Goal: Check status: Check status

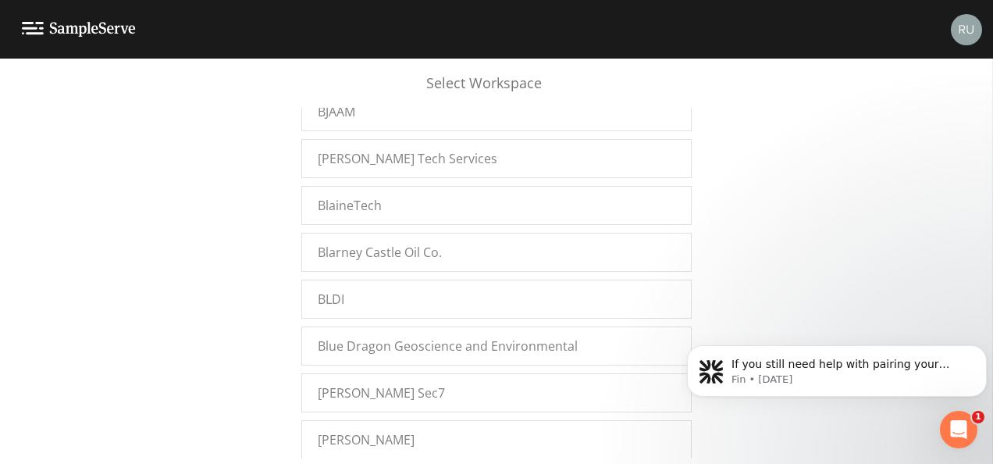
scroll to position [3749, 0]
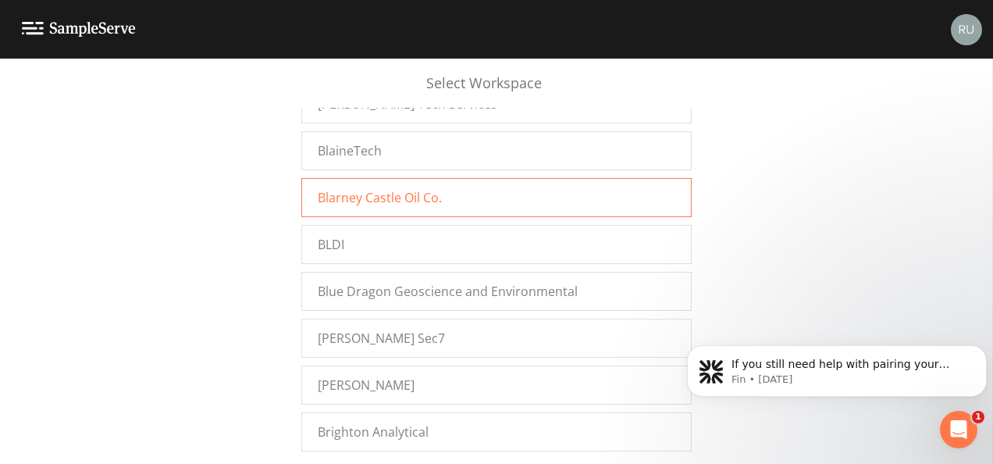
click at [398, 188] on span "Blarney Castle Oil Co." at bounding box center [380, 197] width 124 height 19
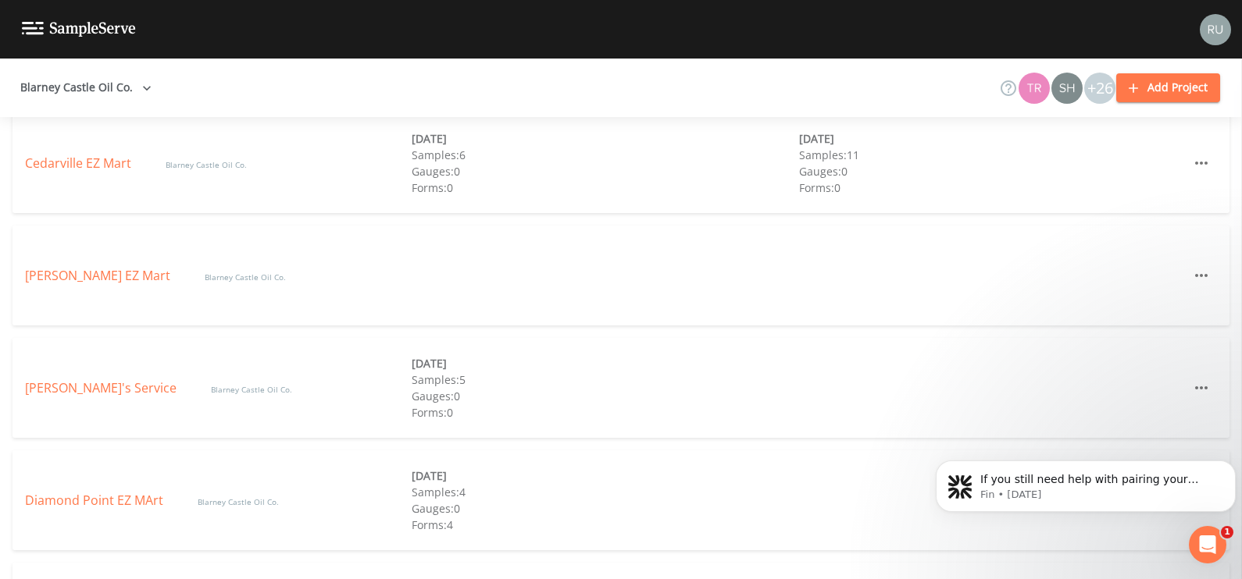
scroll to position [780, 0]
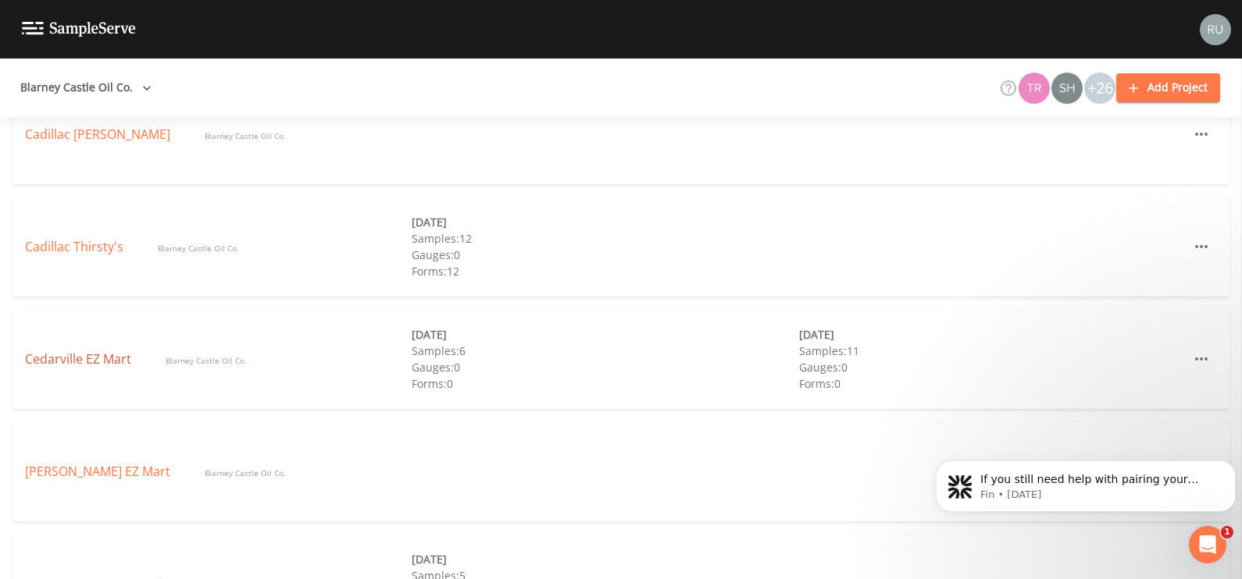
click at [64, 357] on link "Cedarville EZ Mart" at bounding box center [79, 359] width 109 height 17
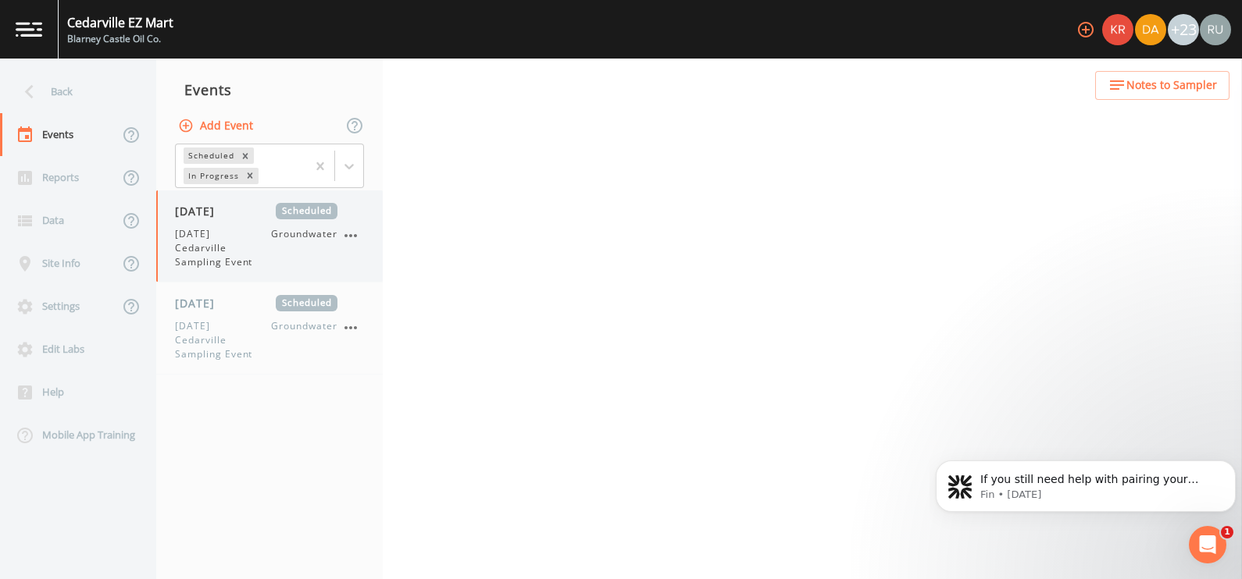
click at [215, 242] on span "[DATE] Cedarville Sampling Event" at bounding box center [223, 248] width 96 height 42
select select "4f082be6-97a7-4f70-a81f-c26a4e896ad7"
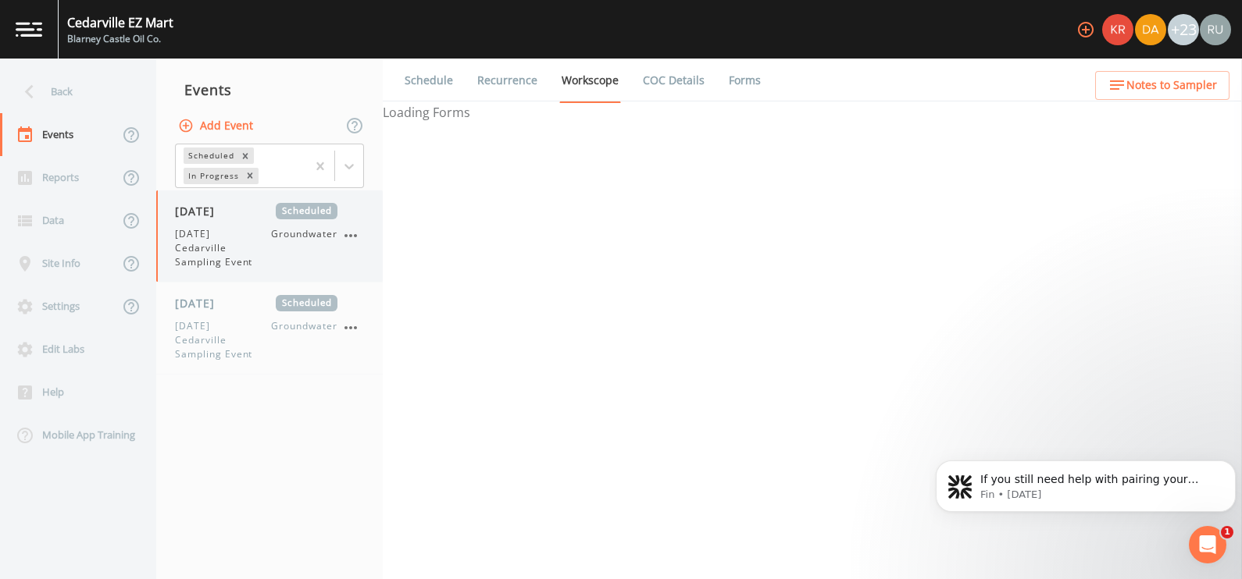
select select "4f082be6-97a7-4f70-a81f-c26a4e896ad7"
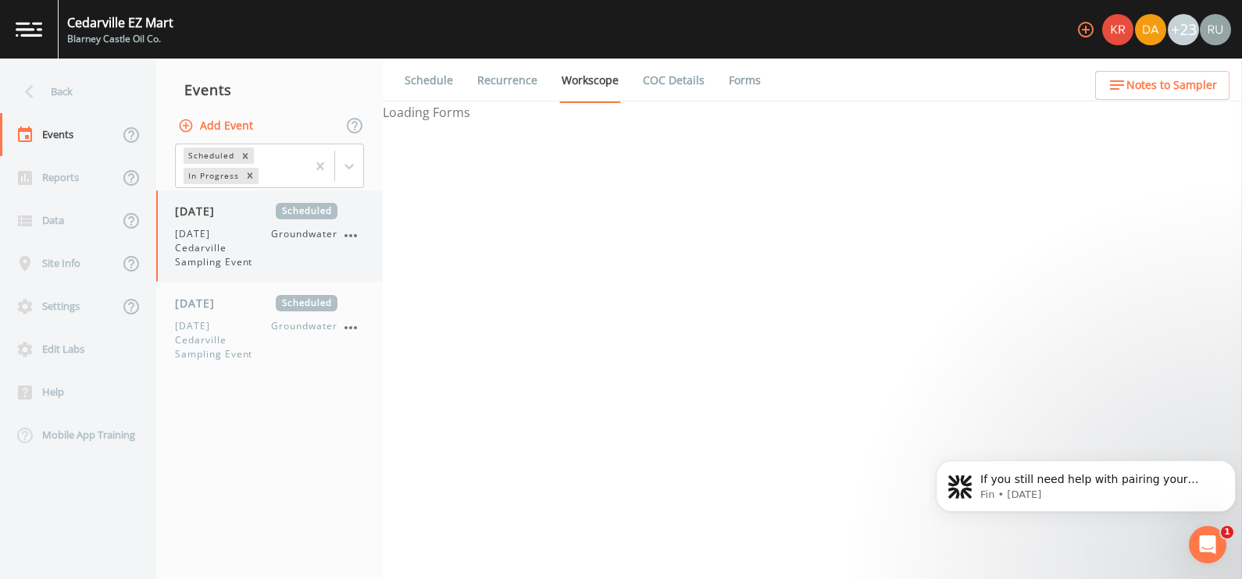
select select "4f082be6-97a7-4f70-a81f-c26a4e896ad7"
select select "d1353bd6-e69c-47f2-b562-038a0934dacb"
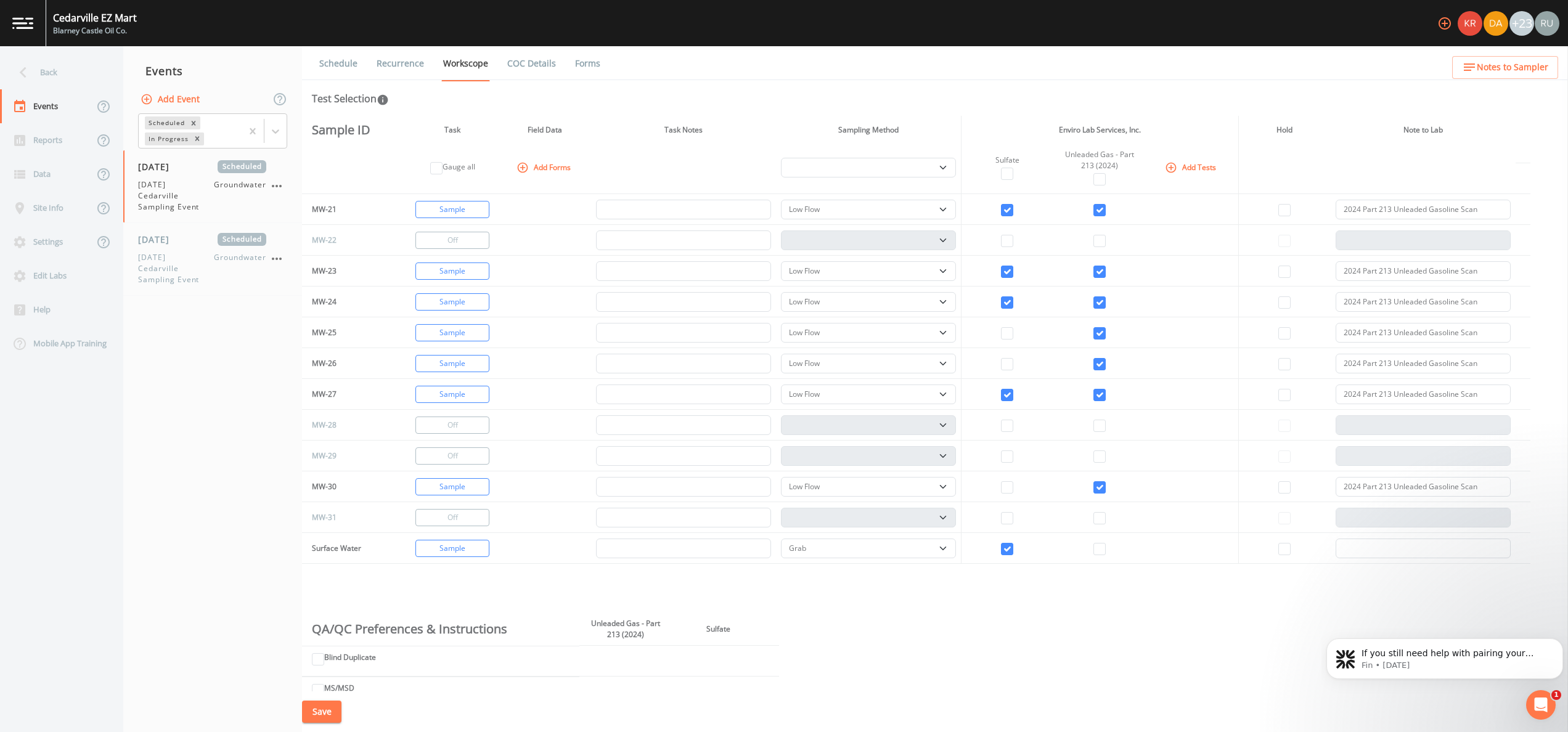
scroll to position [616, 0]
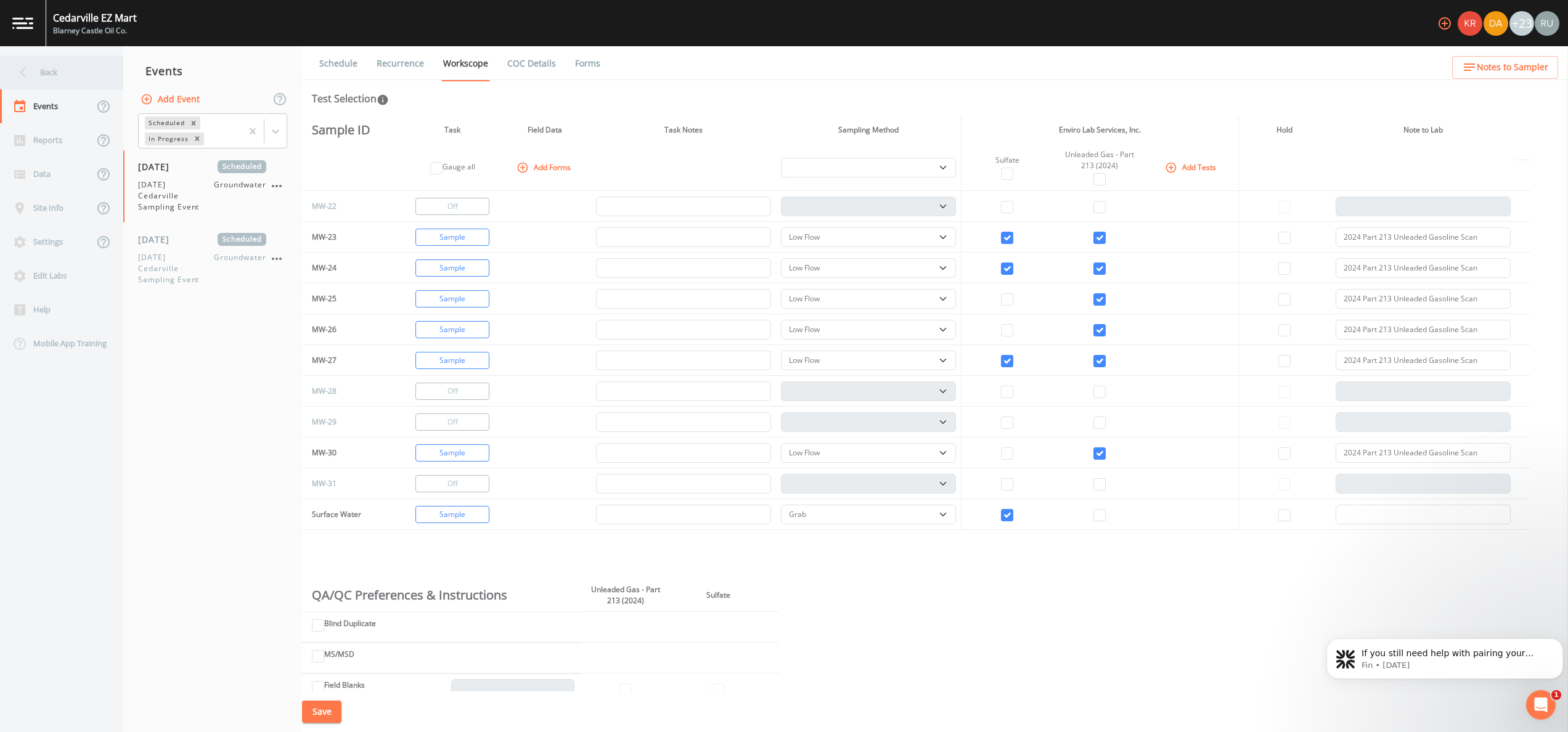
click at [48, 74] on div "Back" at bounding box center [55, 72] width 111 height 34
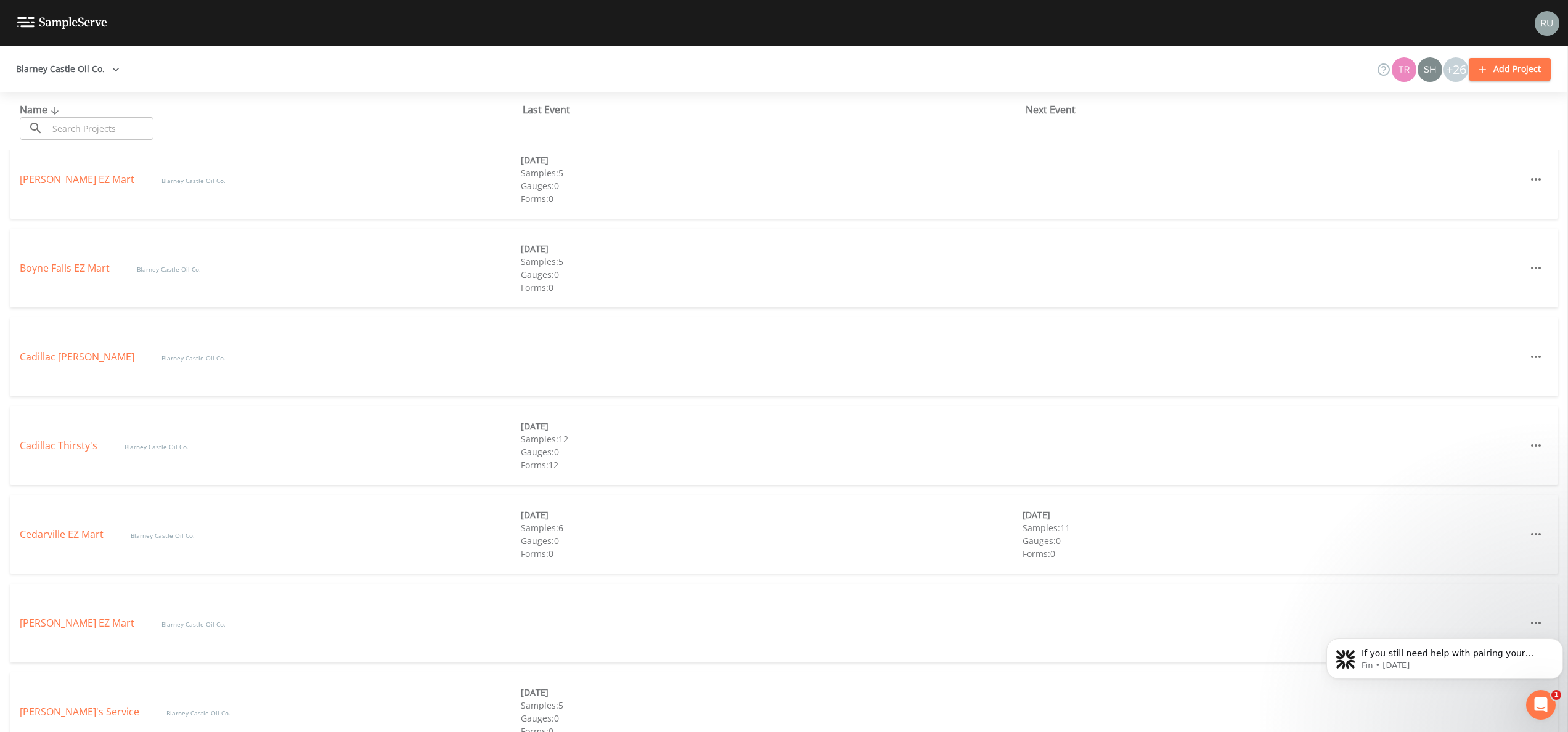
scroll to position [370, 0]
click at [55, 457] on link "Cedarville EZ Mart" at bounding box center [62, 528] width 86 height 13
select select "4f082be6-97a7-4f70-a81f-c26a4e896ad7"
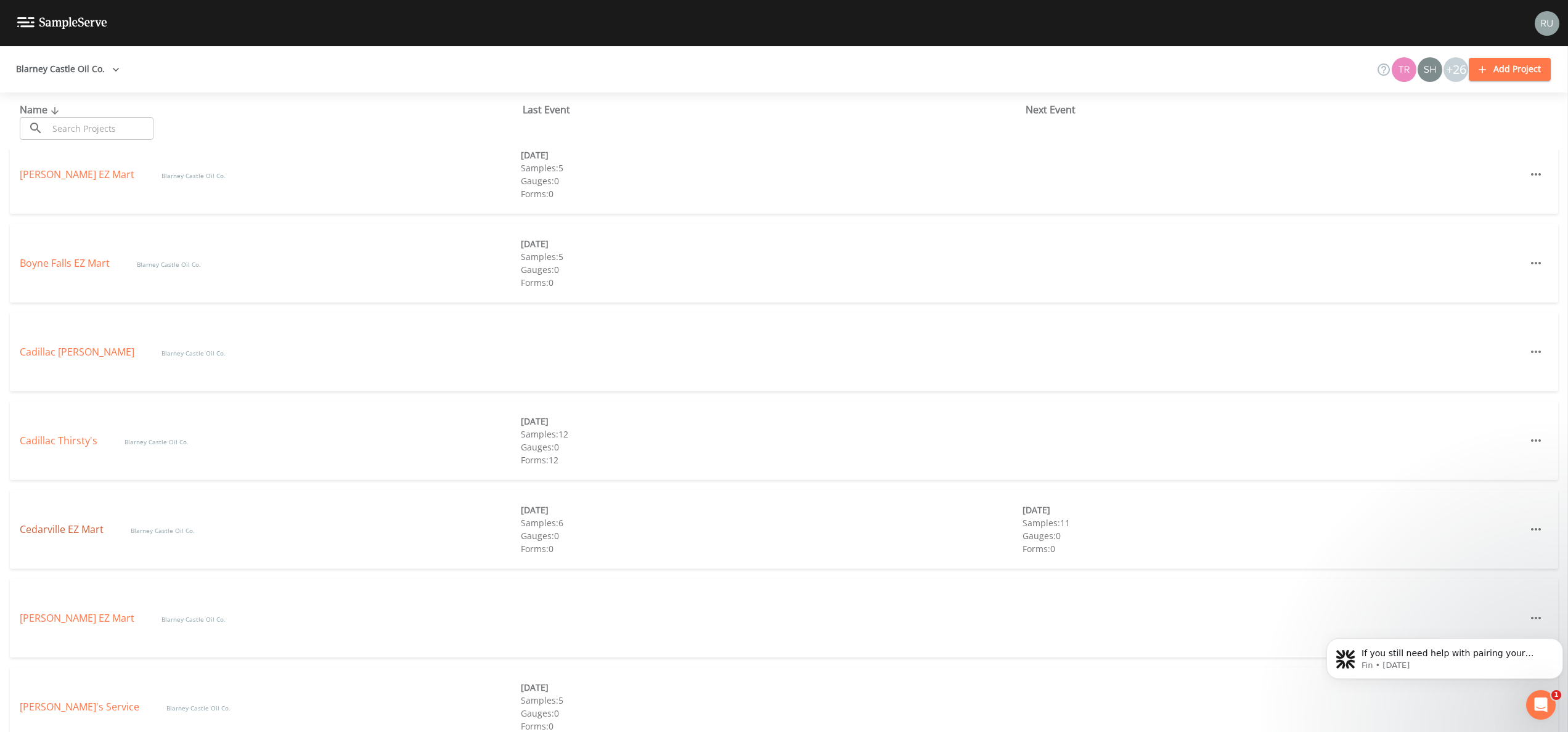
select select "4f082be6-97a7-4f70-a81f-c26a4e896ad7"
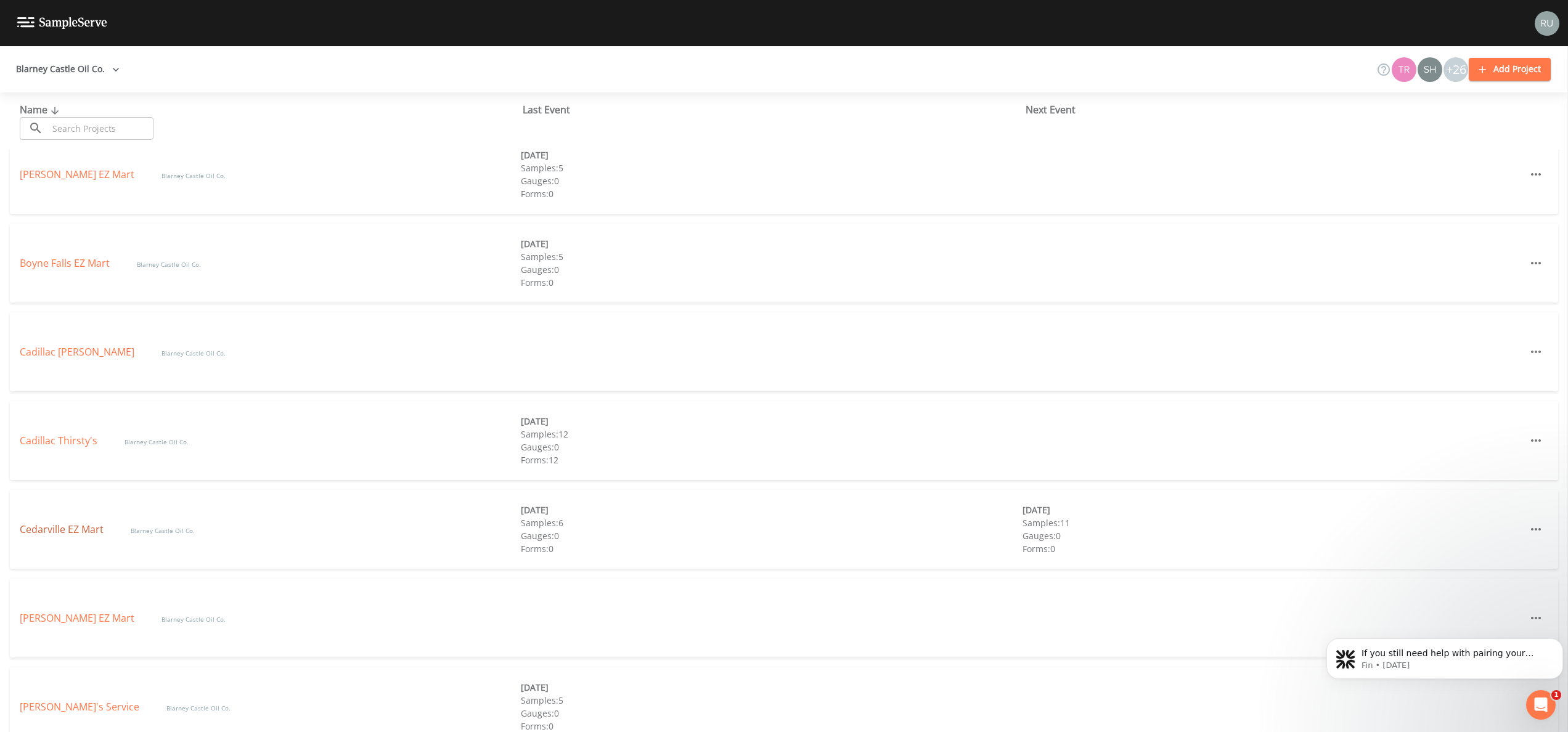
select select "4f082be6-97a7-4f70-a81f-c26a4e896ad7"
select select "d1353bd6-e69c-47f2-b562-038a0934dacb"
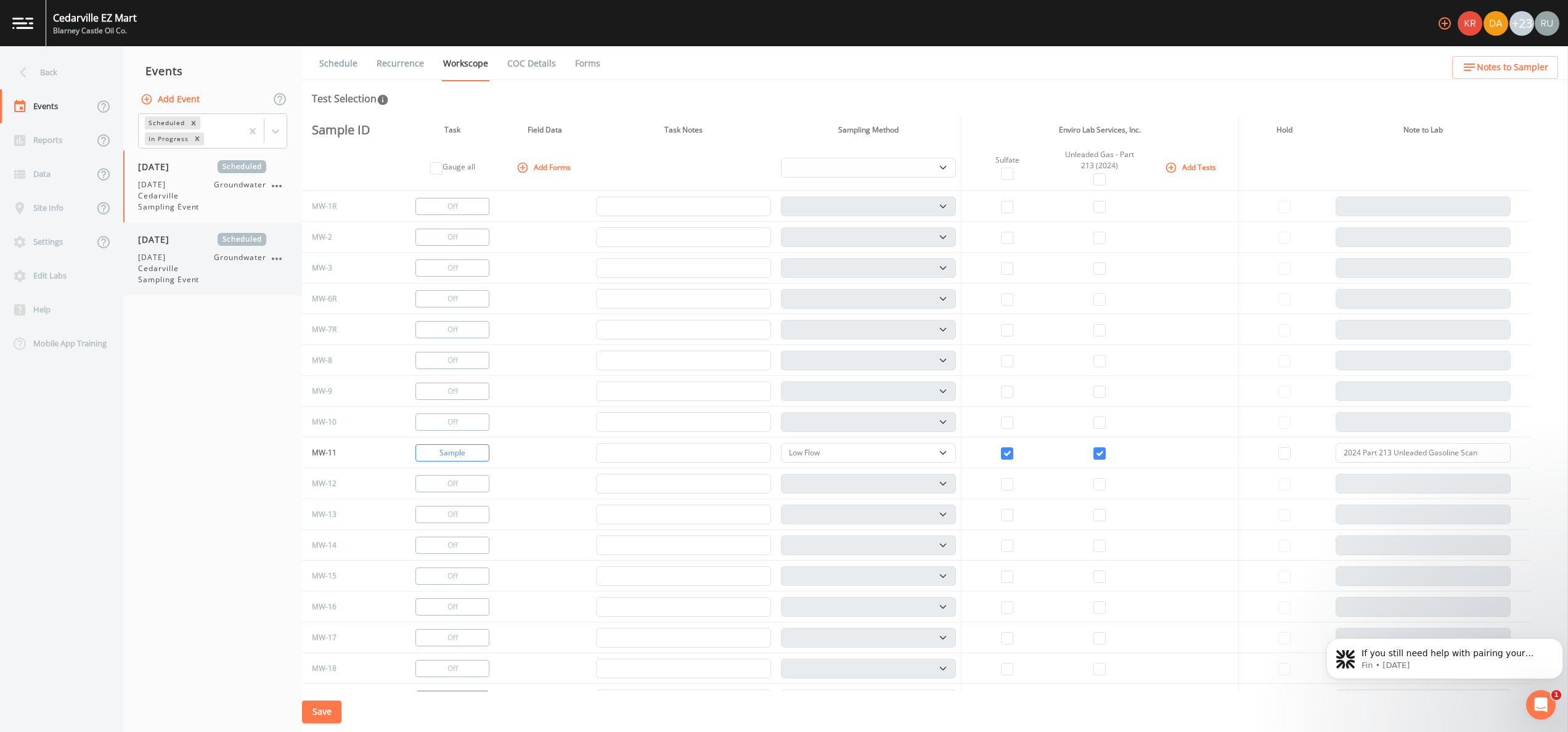
click at [153, 255] on span "[DATE] Cedarville Sampling Event" at bounding box center [176, 268] width 76 height 33
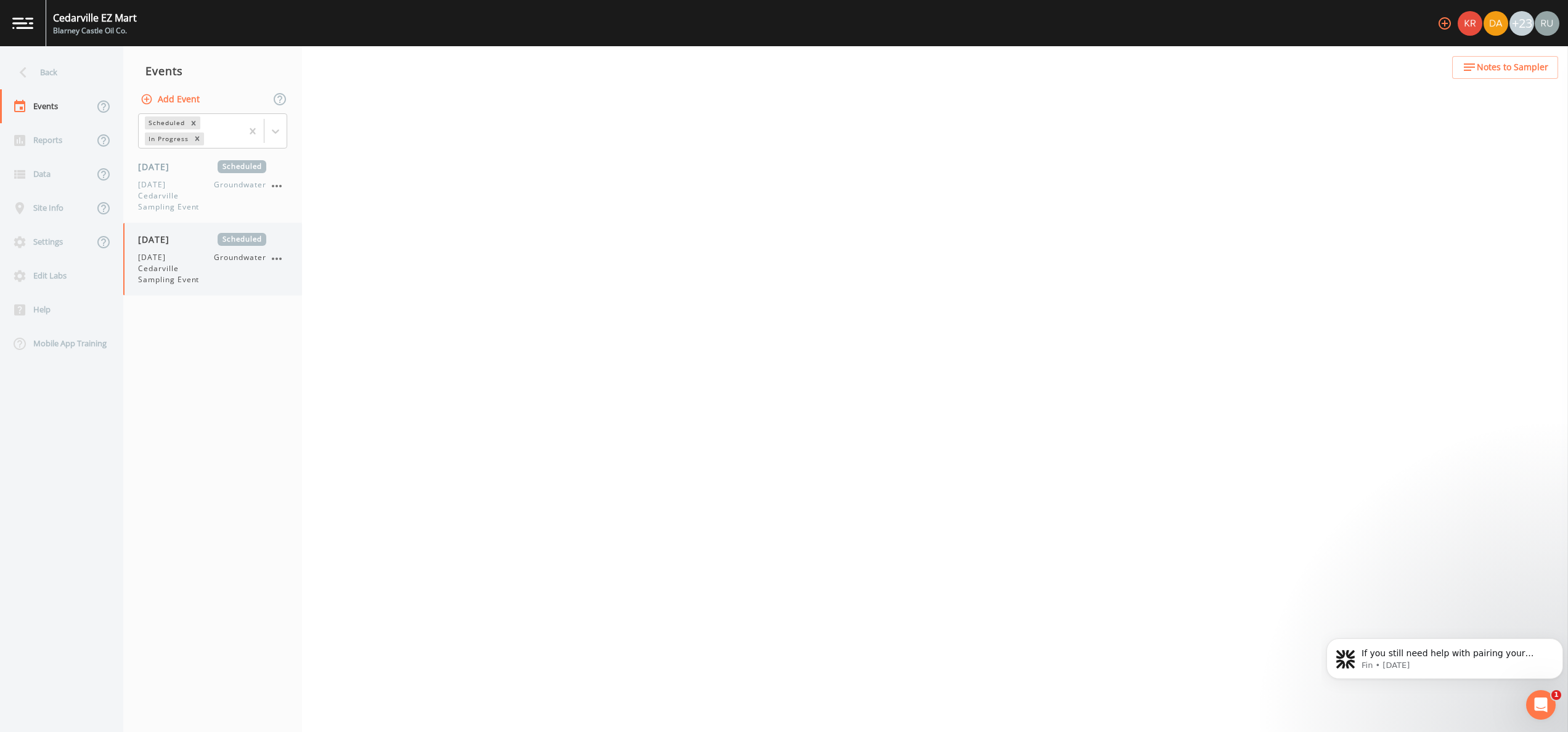
select select "4f082be6-97a7-4f70-a81f-c26a4e896ad7"
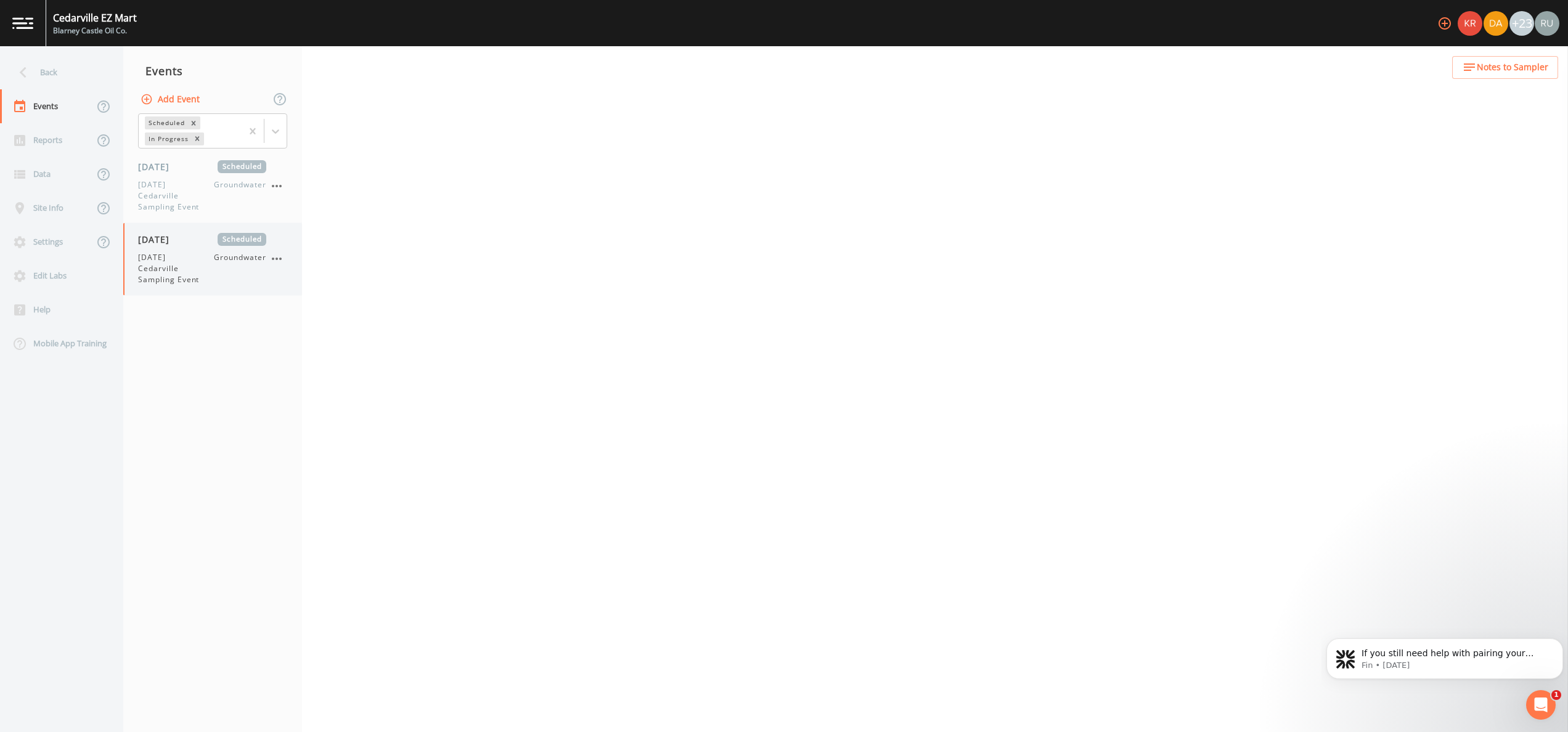
select select "4f082be6-97a7-4f70-a81f-c26a4e896ad7"
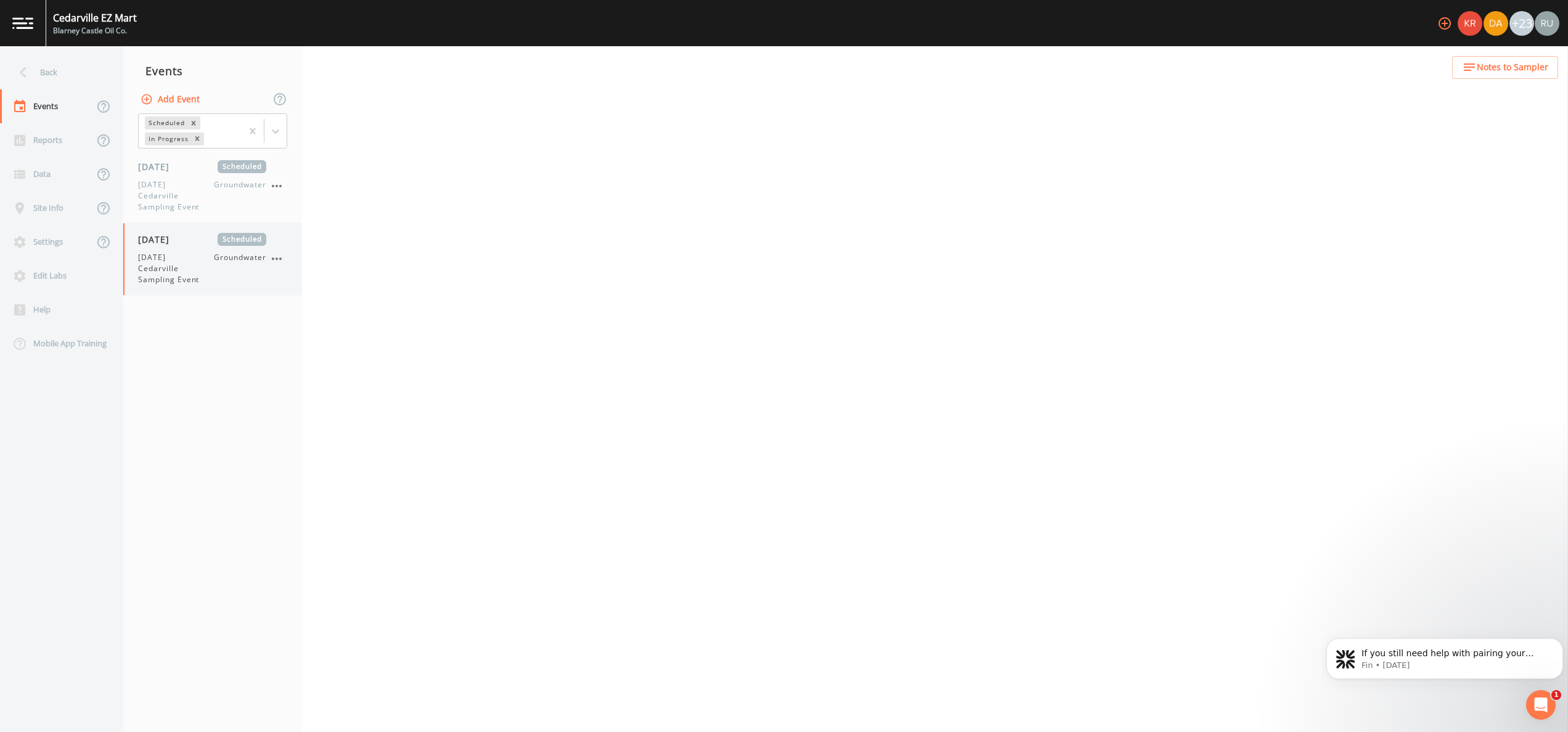
select select "d1353bd6-e69c-47f2-b562-038a0934dacb"
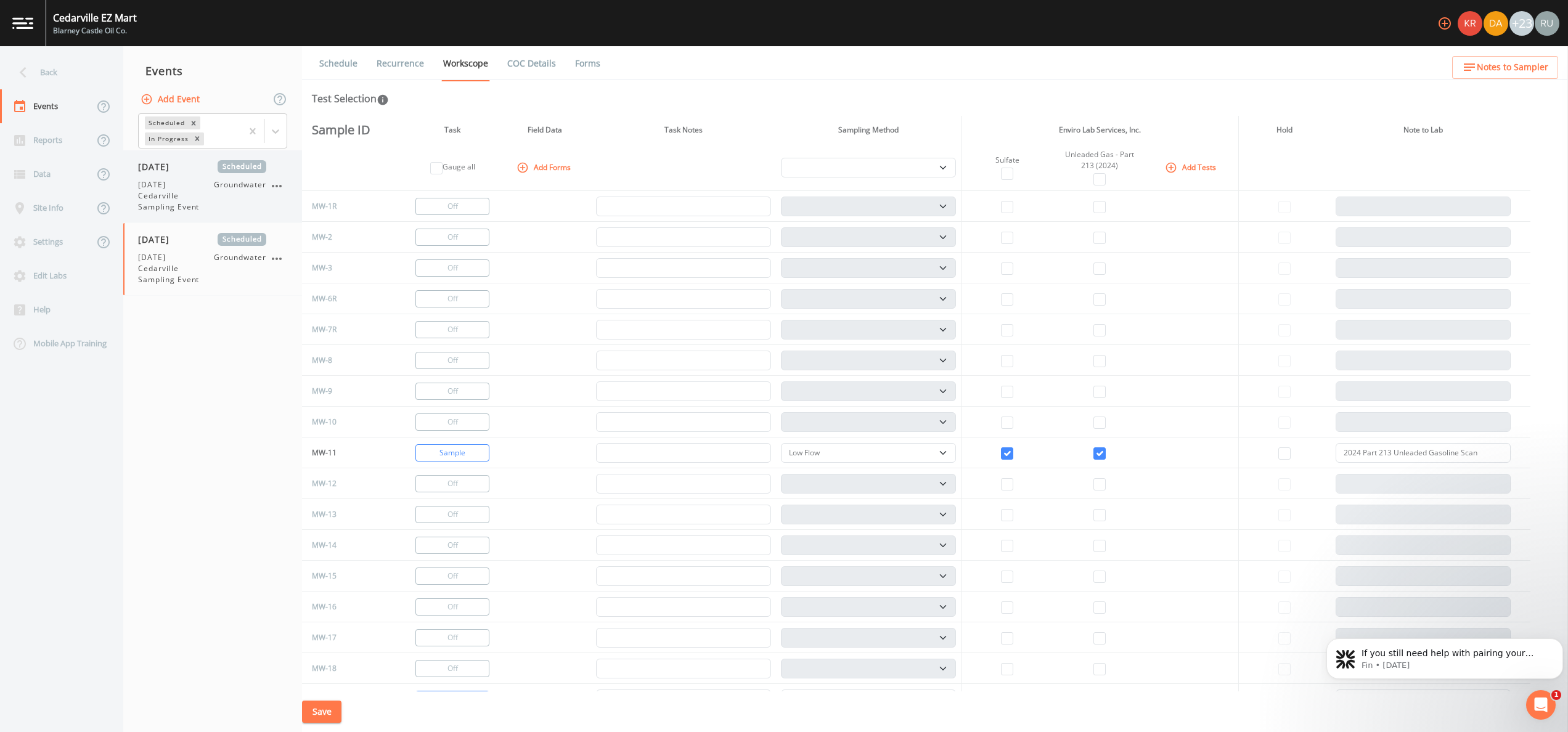
click at [181, 191] on span "[DATE] Cedarville Sampling Event" at bounding box center [176, 196] width 76 height 33
select select "4f082be6-97a7-4f70-a81f-c26a4e896ad7"
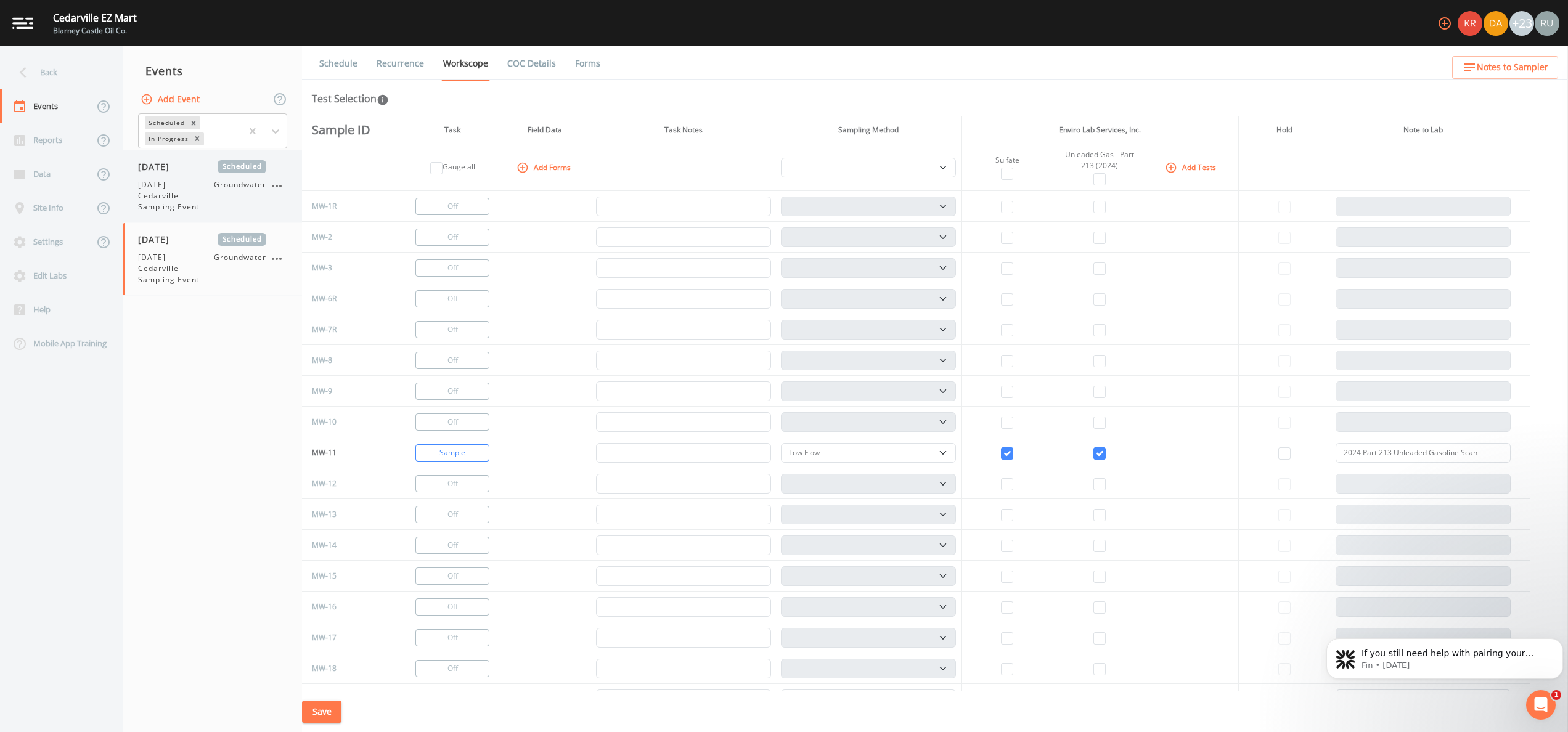
select select "4f082be6-97a7-4f70-a81f-c26a4e896ad7"
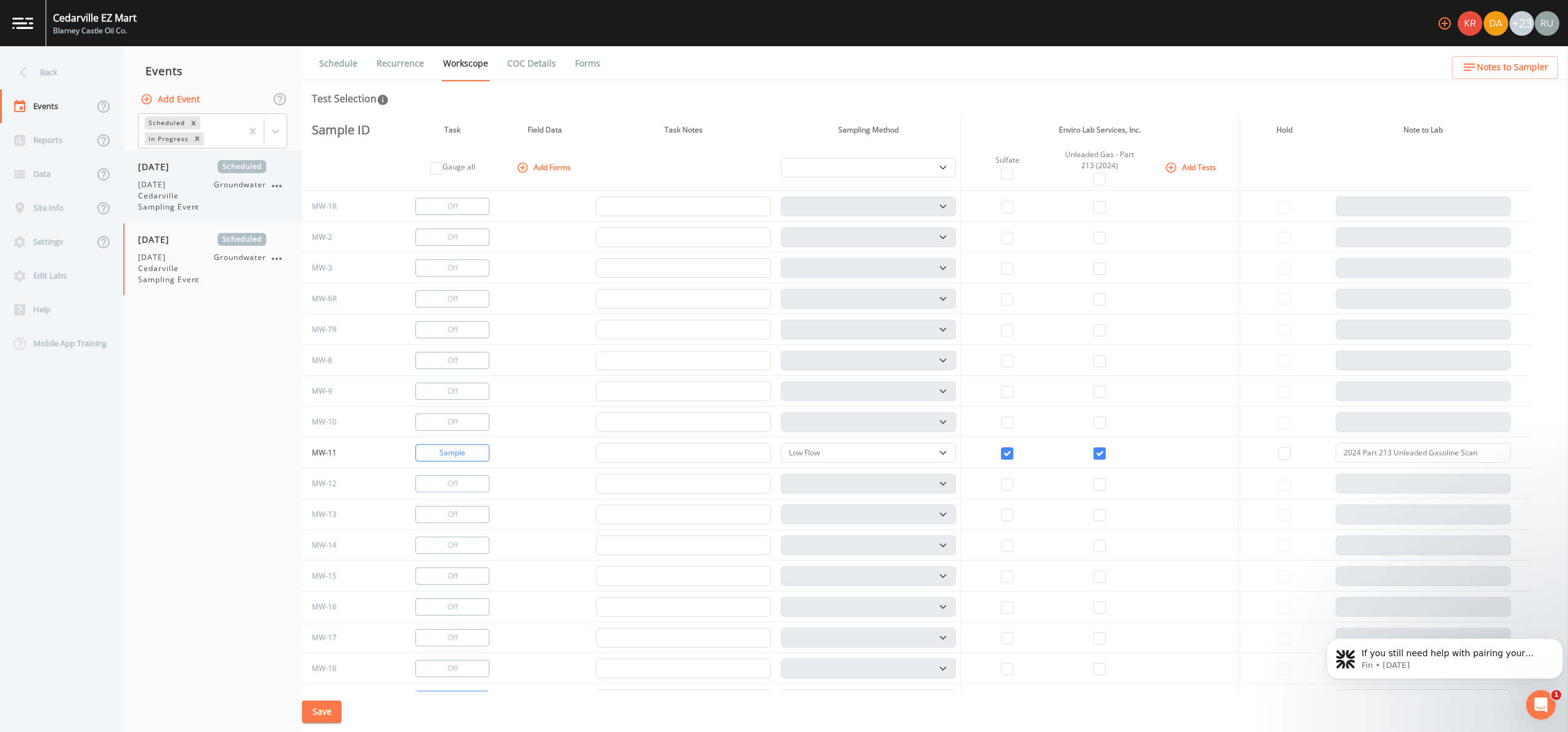
select select "4f082be6-97a7-4f70-a81f-c26a4e896ad7"
select select "d1353bd6-e69c-47f2-b562-038a0934dacb"
click at [266, 124] on div at bounding box center [275, 131] width 22 height 22
click at [218, 168] on div "Completed" at bounding box center [212, 166] width 149 height 21
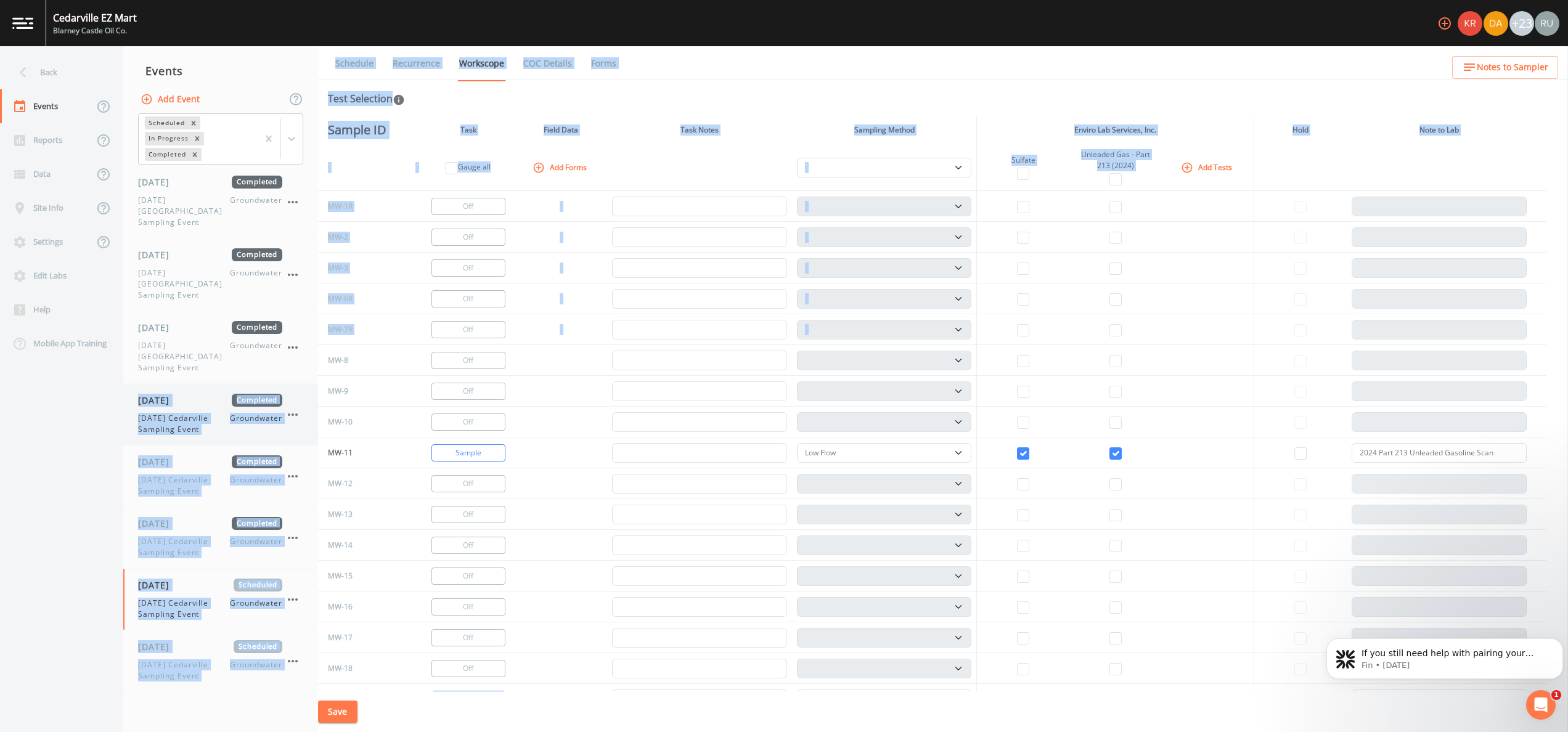
drag, startPoint x: 307, startPoint y: 362, endPoint x: 301, endPoint y: 422, distance: 60.3
click at [301, 422] on div "Back Events Reports Data Site Info Settings Edit Labs Help Mobile App Training …" at bounding box center [784, 389] width 1568 height 685
drag, startPoint x: 301, startPoint y: 422, endPoint x: 163, endPoint y: 379, distance: 144.5
click at [163, 394] on div "[DATE] Completed [DATE] [GEOGRAPHIC_DATA] Sampling Event Groundwater" at bounding box center [210, 414] width 144 height 41
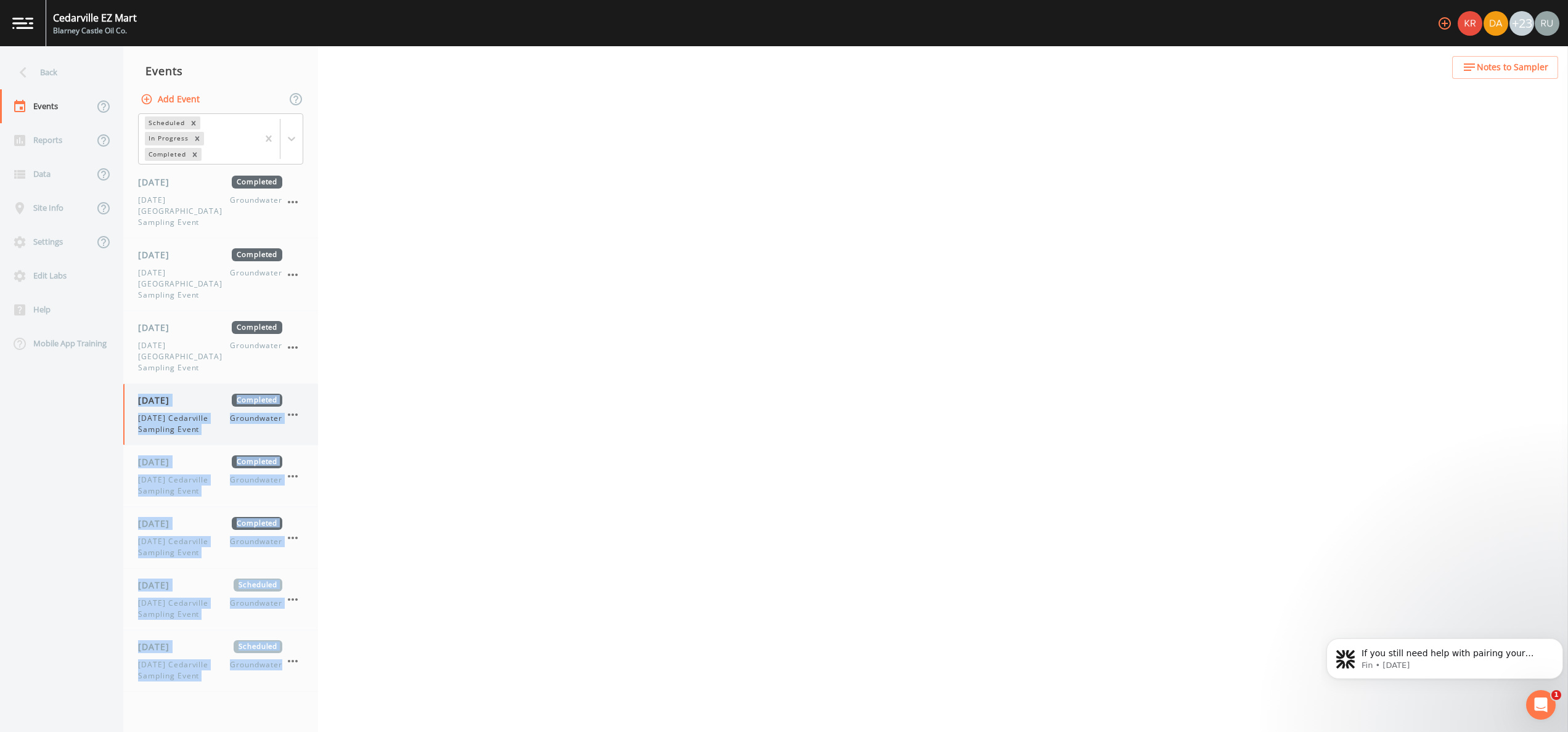
scroll to position [27, 0]
select select "4f082be6-97a7-4f70-a81f-c26a4e896ad7"
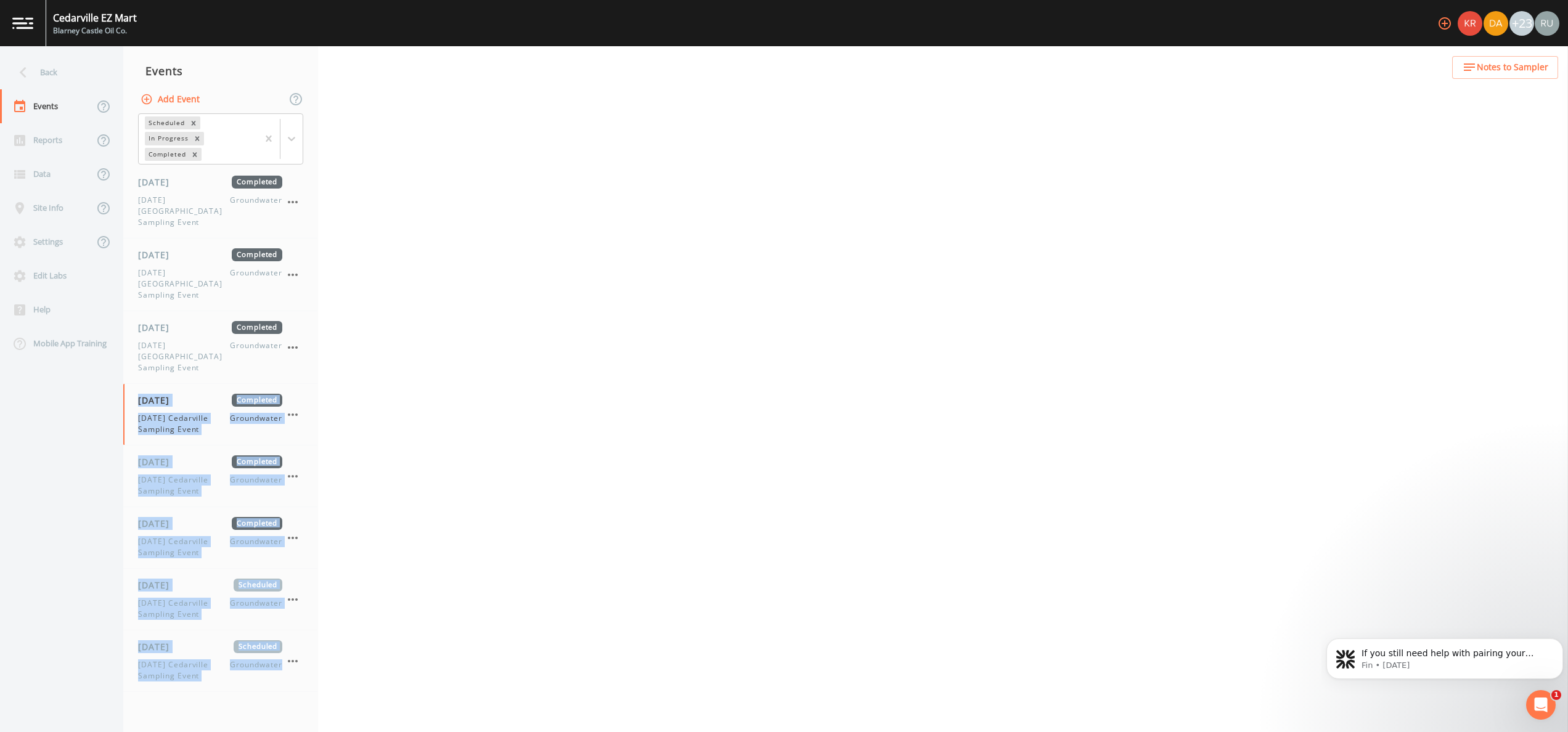
select select "4f082be6-97a7-4f70-a81f-c26a4e896ad7"
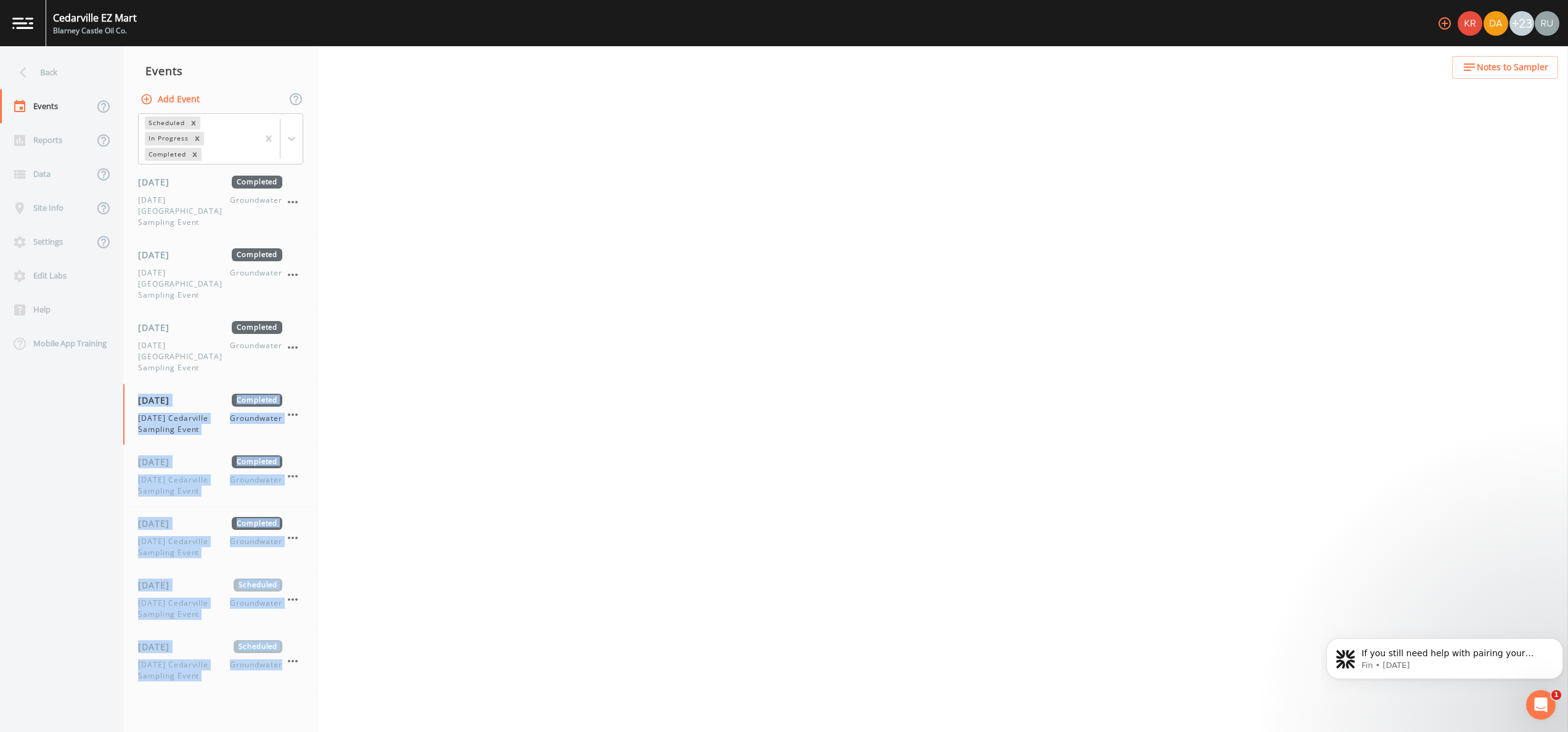
select select "4f082be6-97a7-4f70-a81f-c26a4e896ad7"
select select "d1353bd6-e69c-47f2-b562-038a0934dacb"
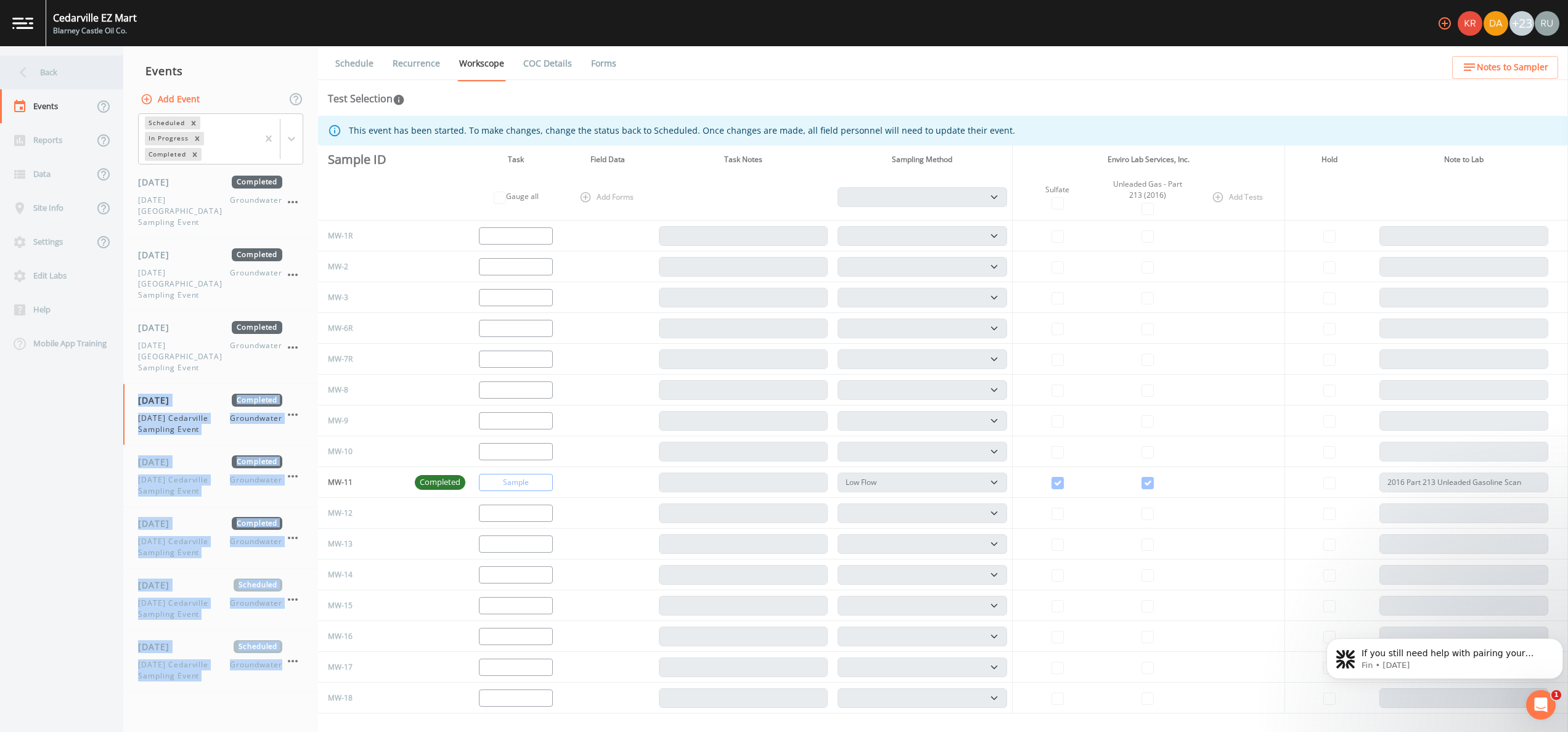
click at [37, 68] on div "Back" at bounding box center [55, 72] width 111 height 34
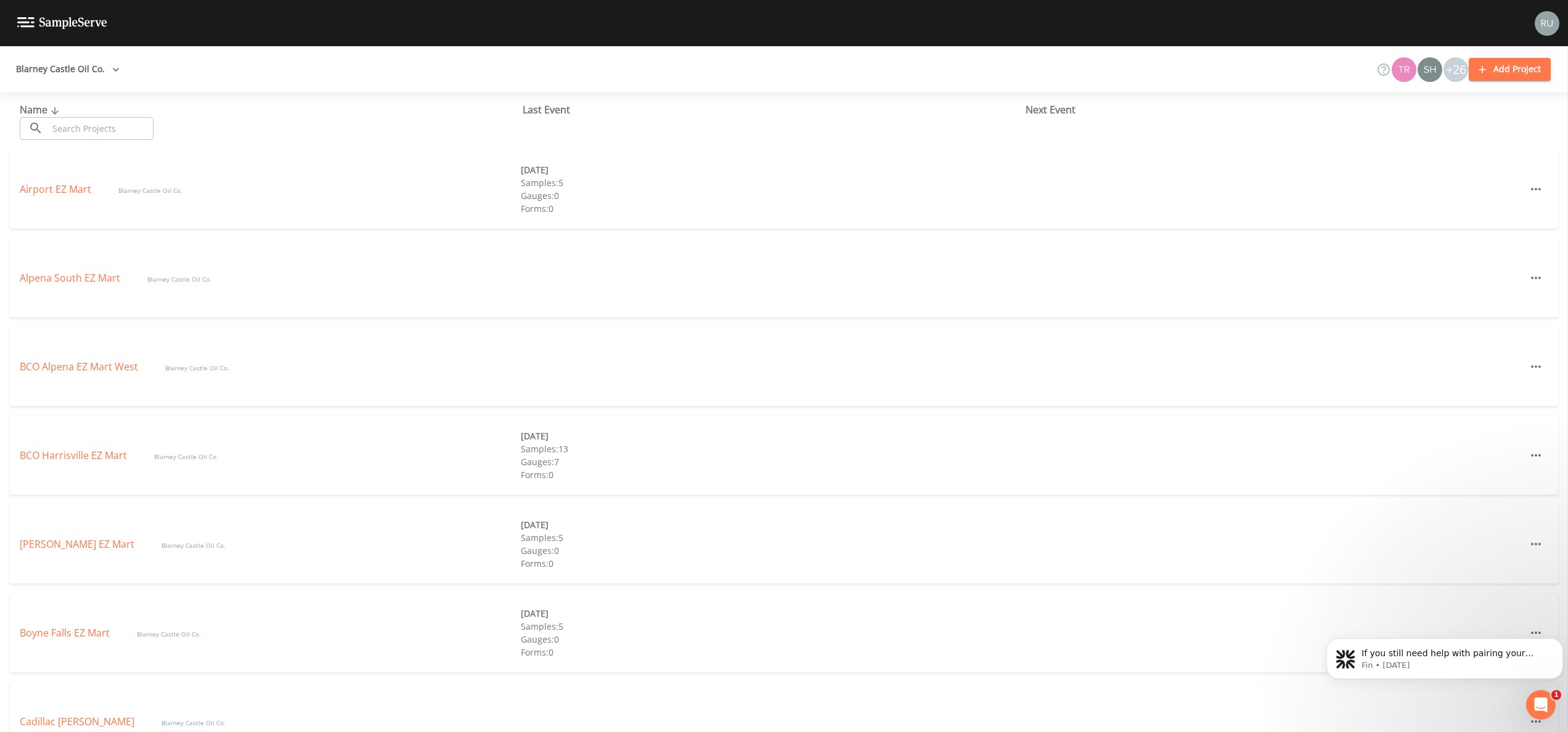
click at [89, 68] on button "Blarney Castle Oil Co." at bounding box center [68, 69] width 114 height 23
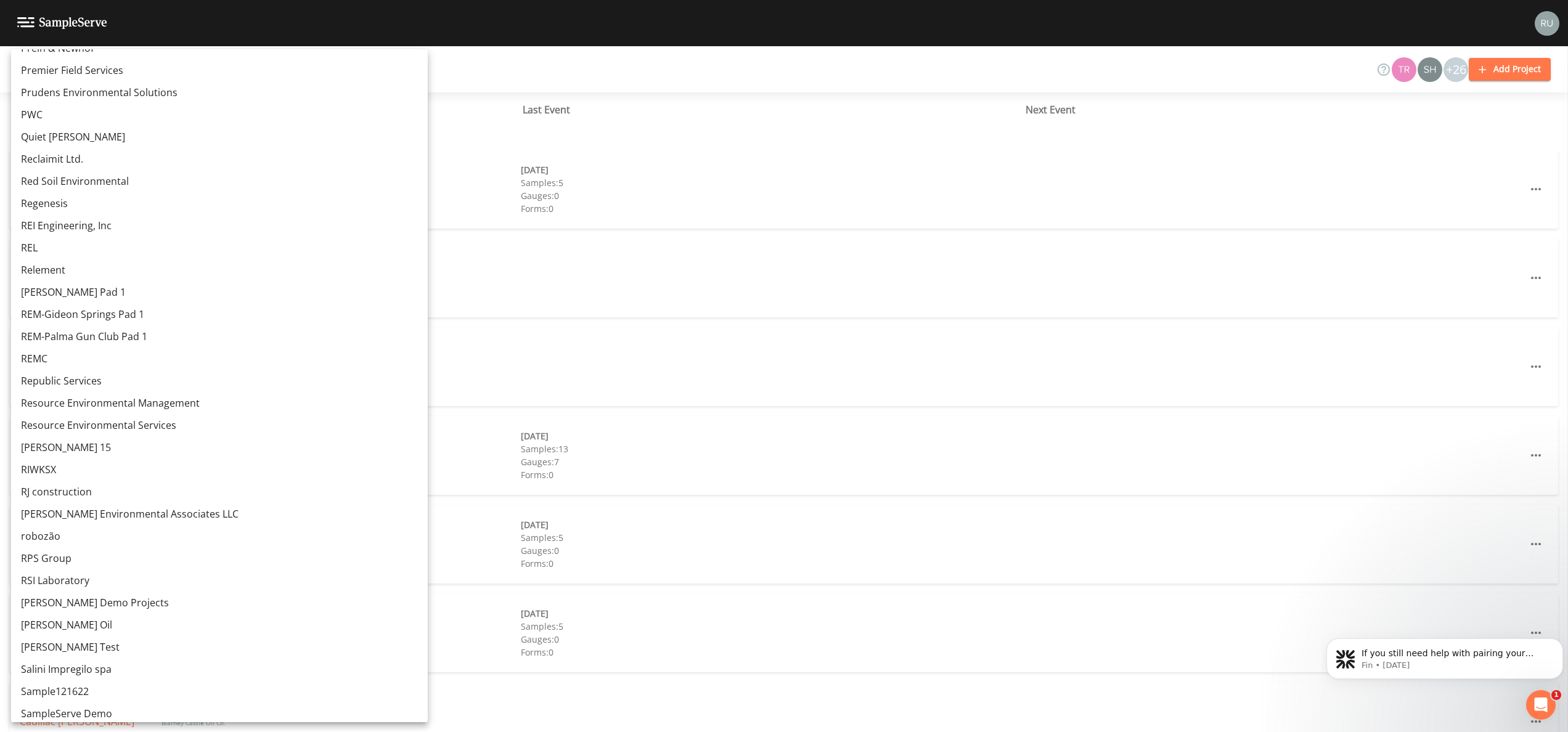
scroll to position [8622, 0]
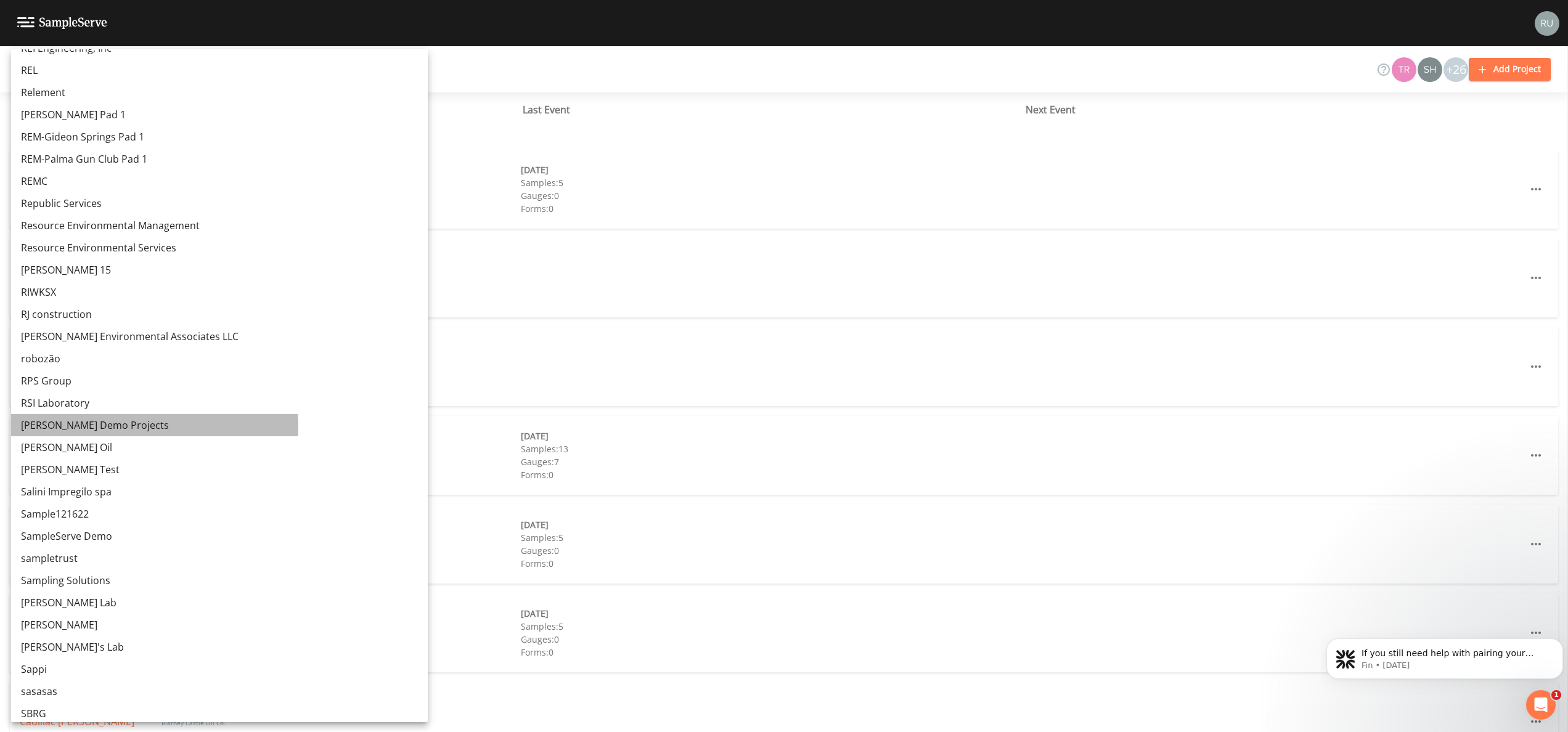
click at [58, 429] on link "[PERSON_NAME] Demo Projects" at bounding box center [219, 425] width 417 height 22
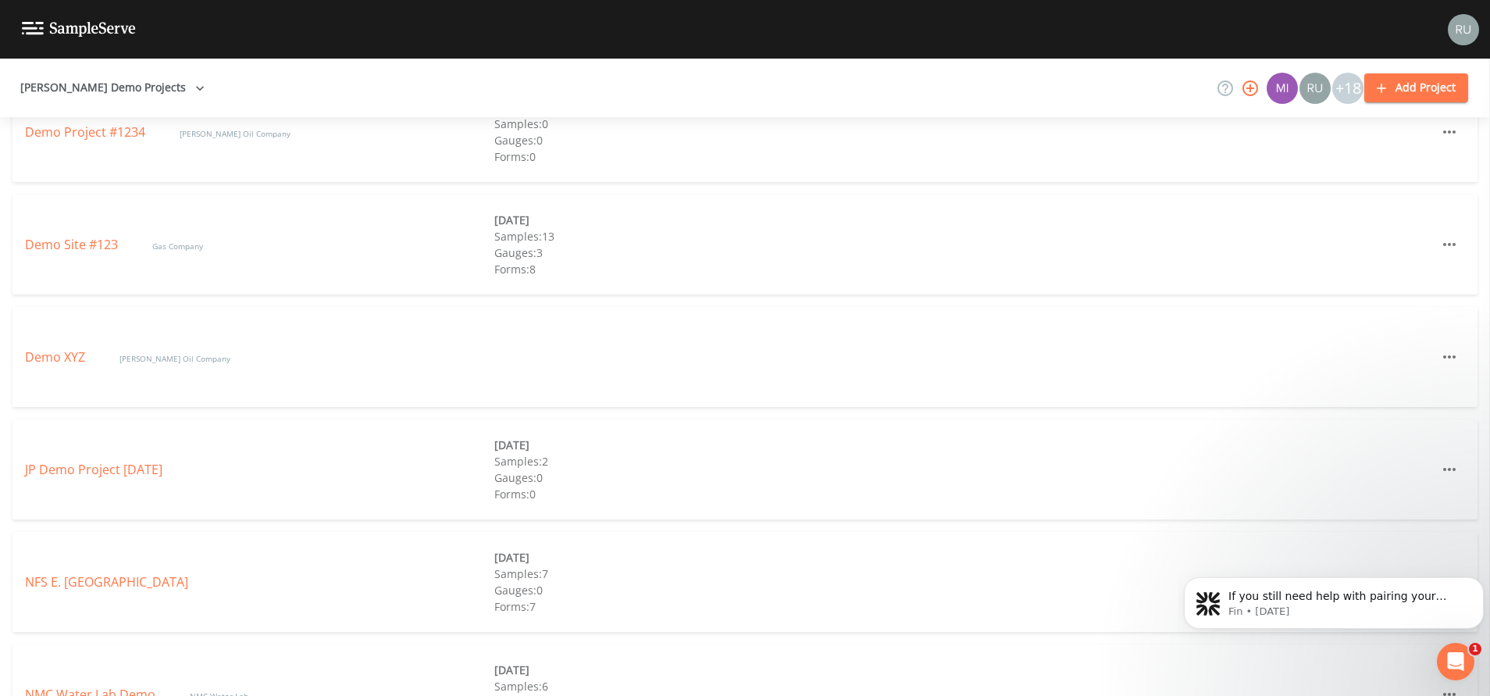
scroll to position [1054, 0]
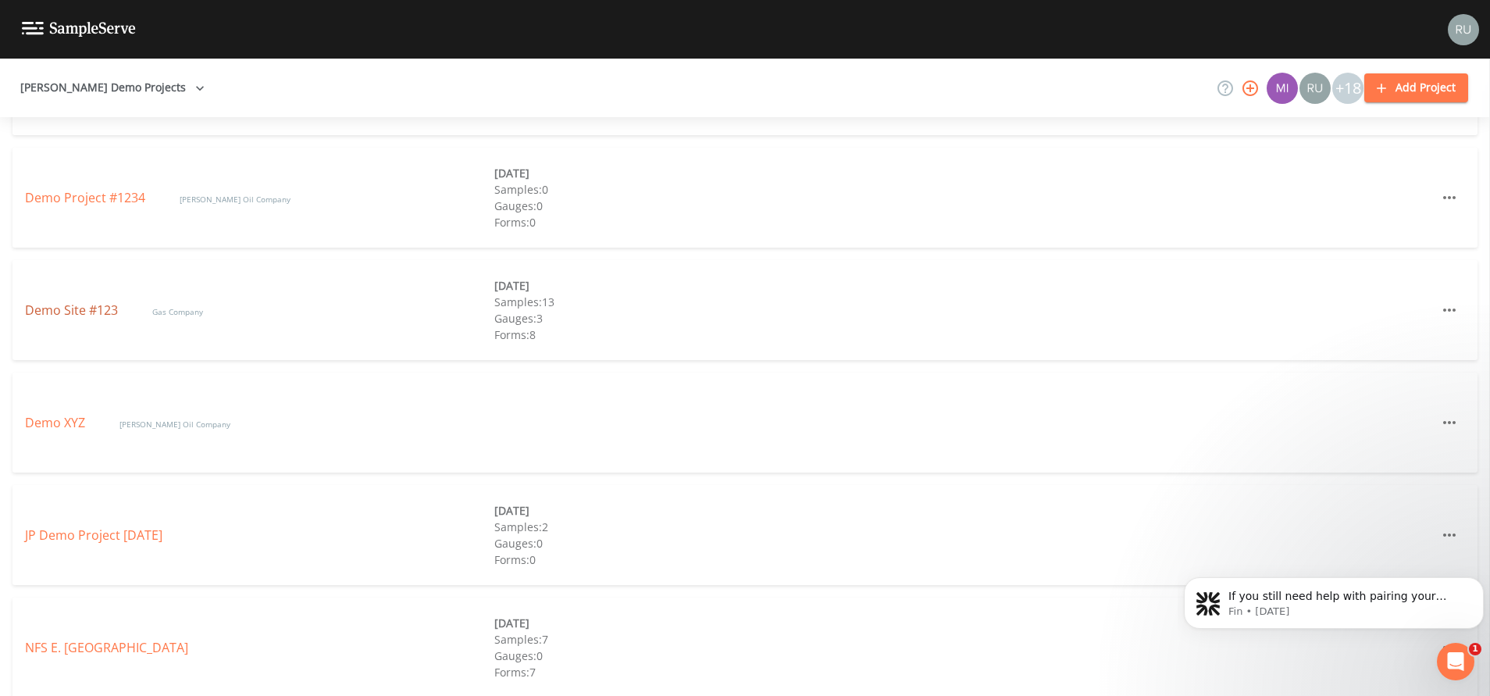
click at [73, 313] on link "Demo Site #123" at bounding box center [73, 309] width 96 height 17
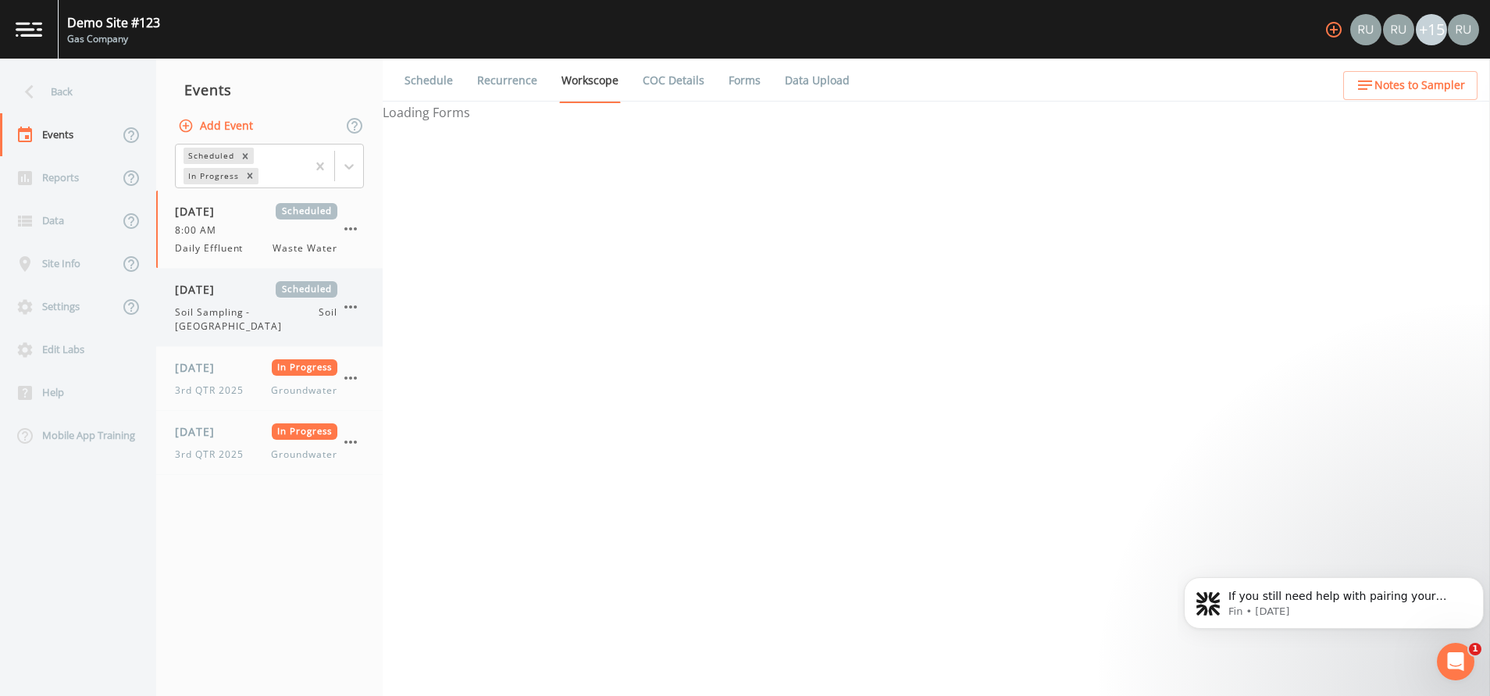
select select "092b3f94-5697-4c94-9891-da161916fdbb"
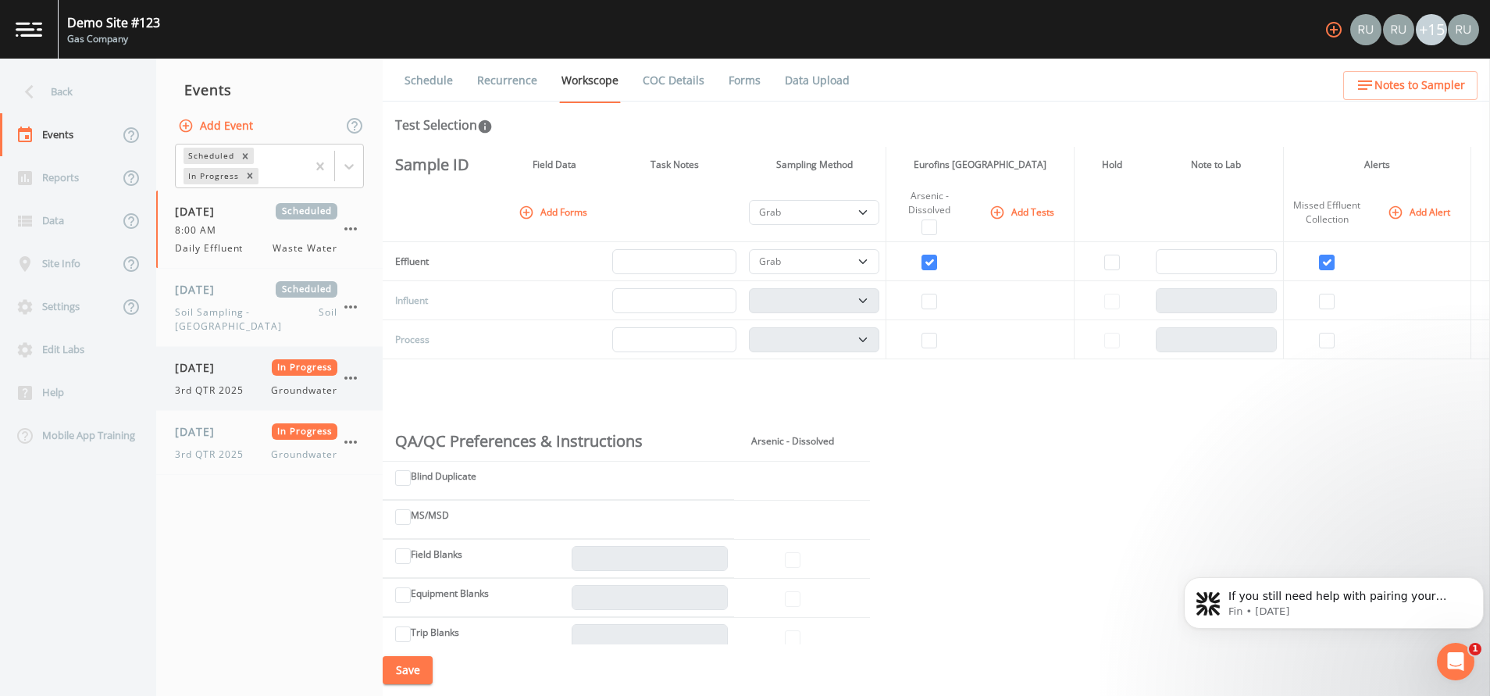
click at [216, 359] on span "08/11/2025" at bounding box center [200, 367] width 51 height 16
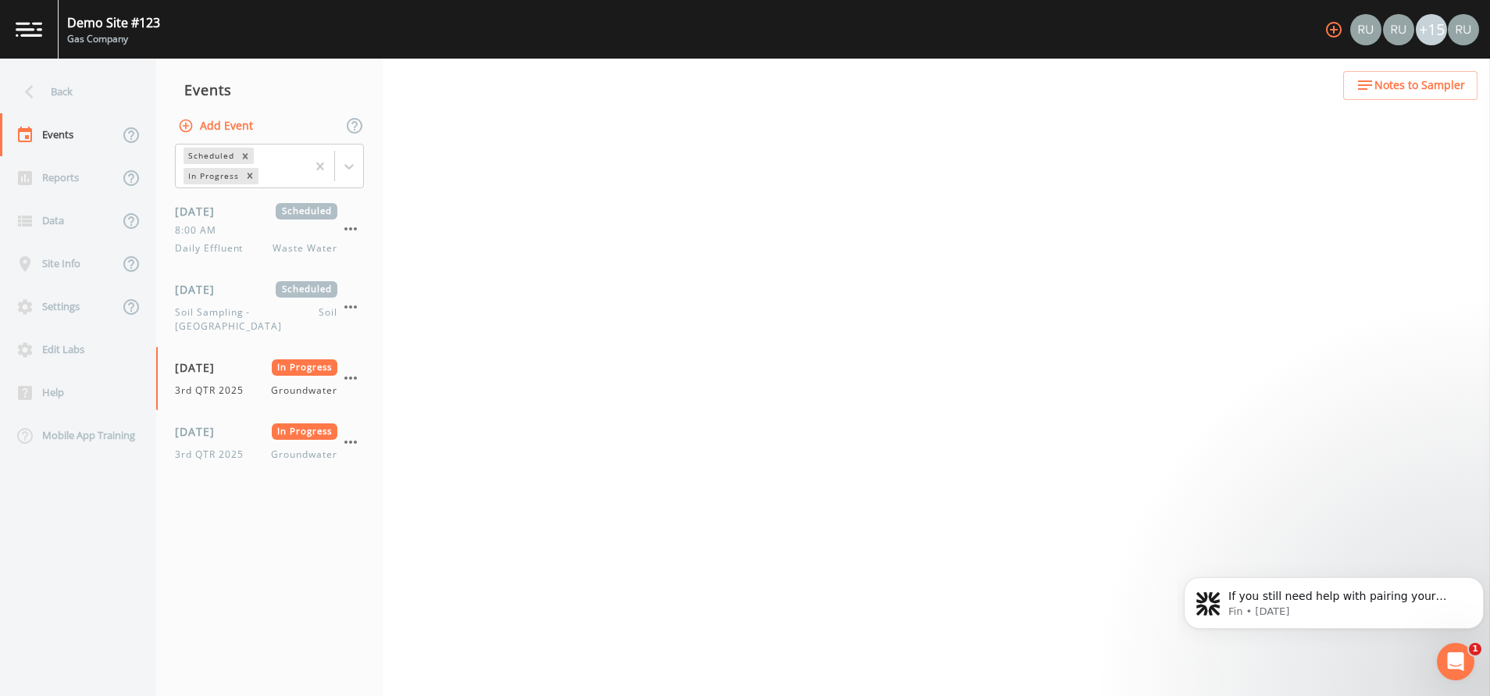
select select "4f082be6-97a7-4f70-a81f-c26a4e896ad7"
select select "132d7689-3bb8-465b-98a9-744e7d509d8d"
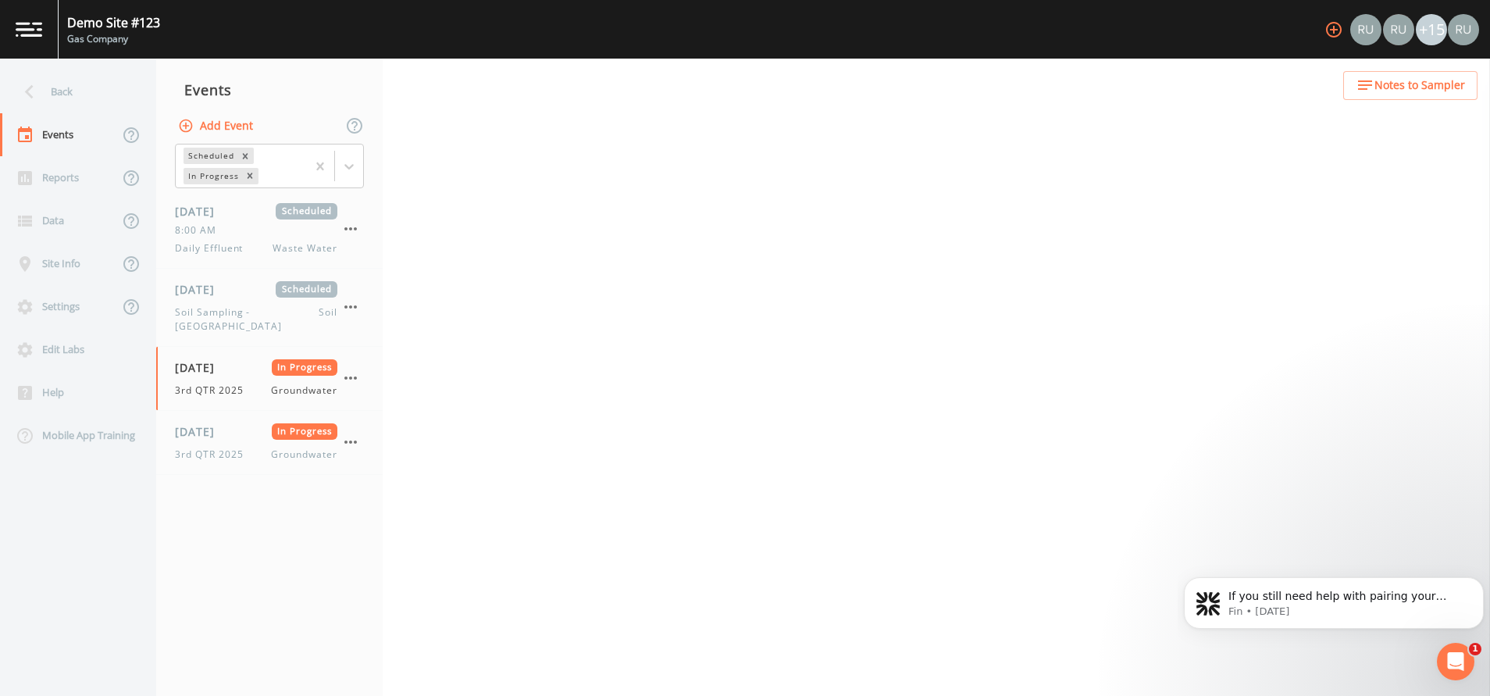
select select "4f082be6-97a7-4f70-a81f-c26a4e896ad7"
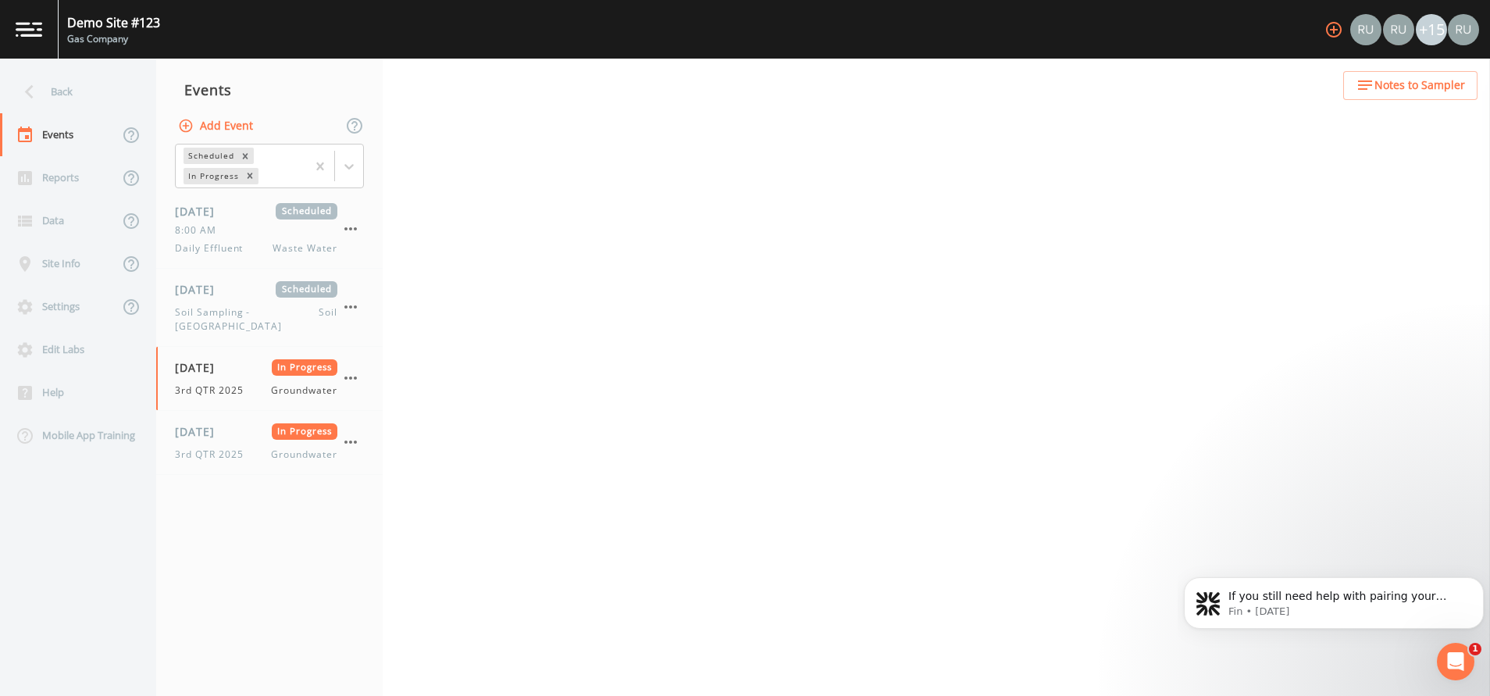
select select "f6e9a99d-ad13-4bf6-a076-14206ca6584d"
select select "3b3f0eae-cf37-4a0d-b923-8cf53140fe1f"
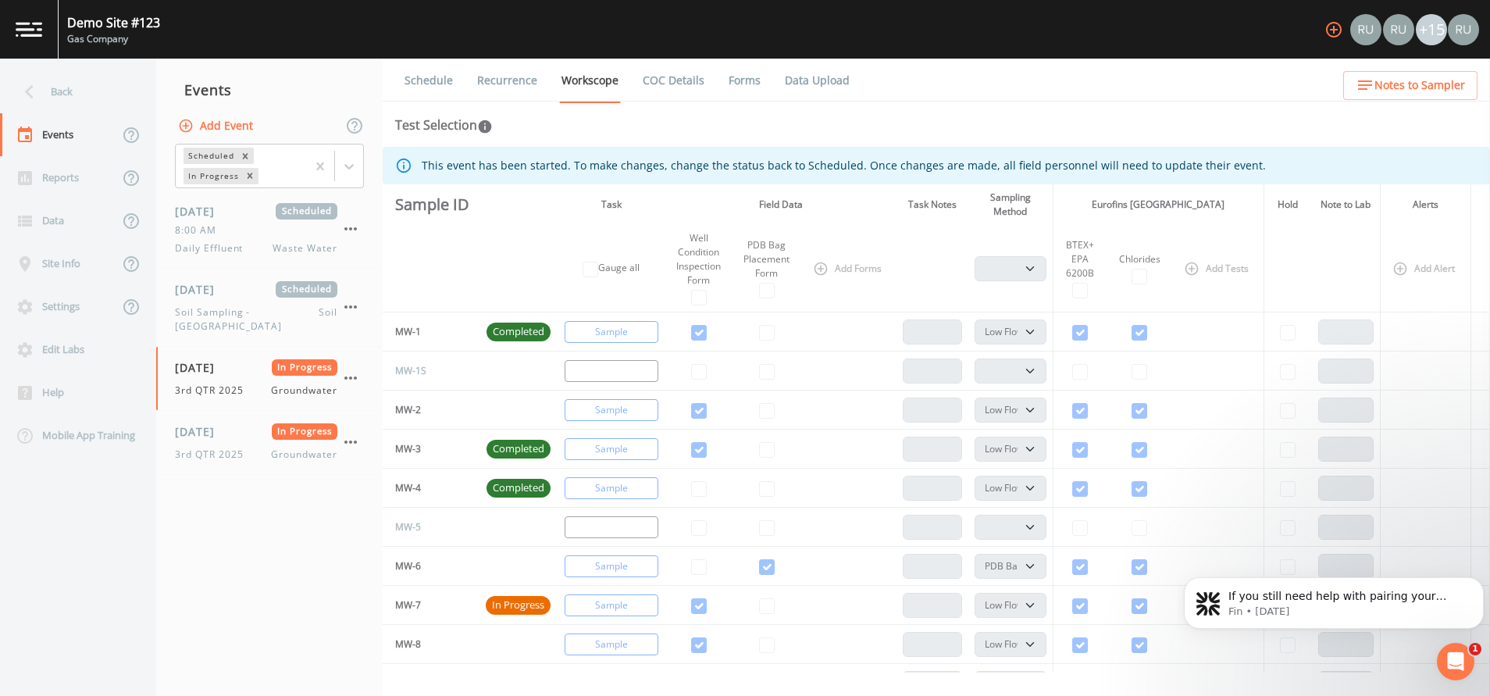
click at [748, 85] on link "Forms" at bounding box center [744, 81] width 37 height 44
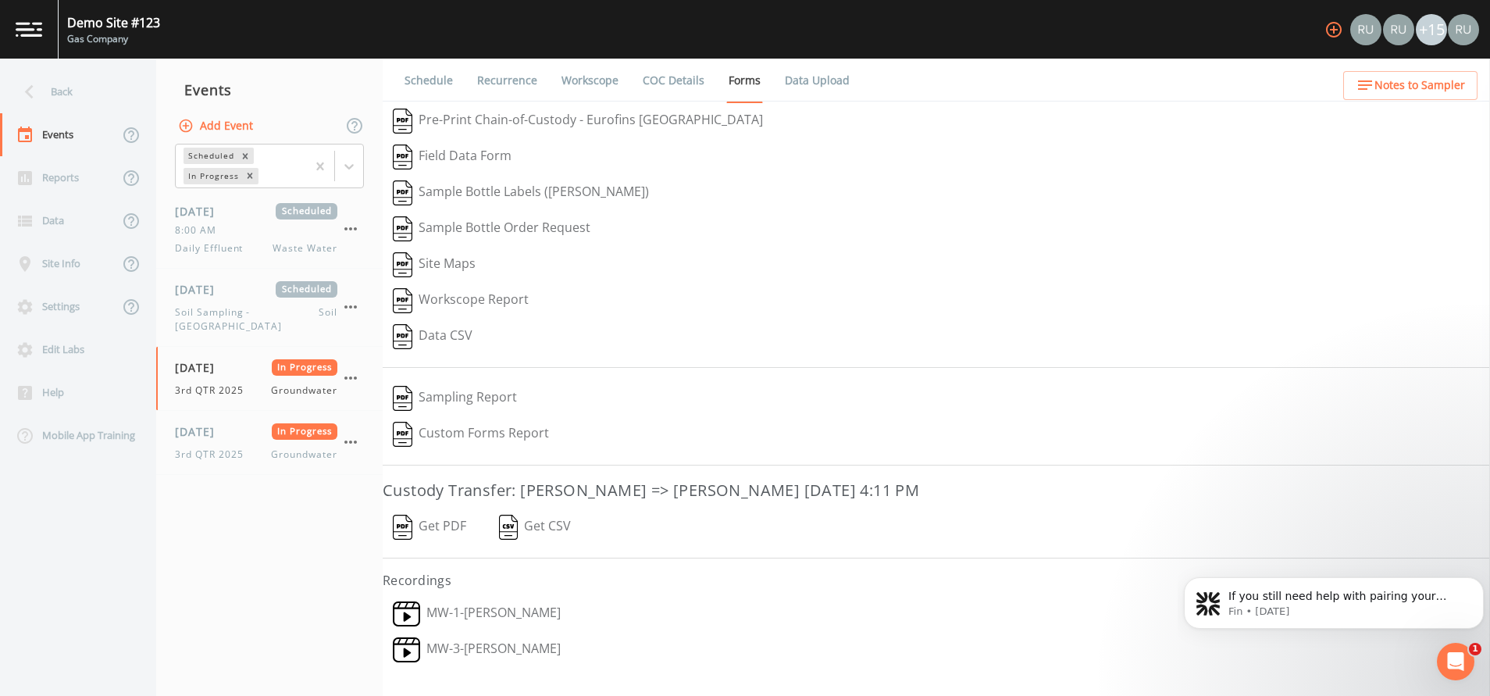
click at [444, 614] on link "MW-1 - Russell Schindler" at bounding box center [477, 614] width 188 height 36
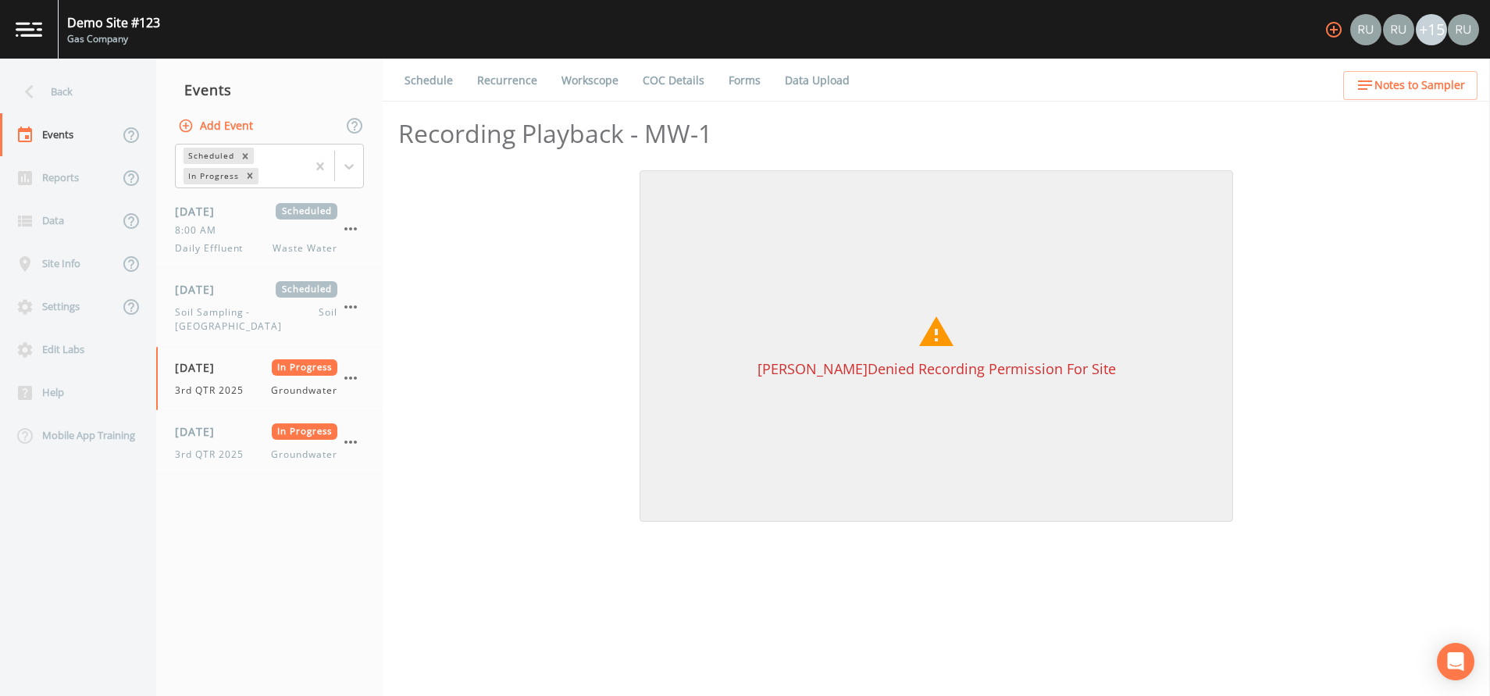
select select "1"
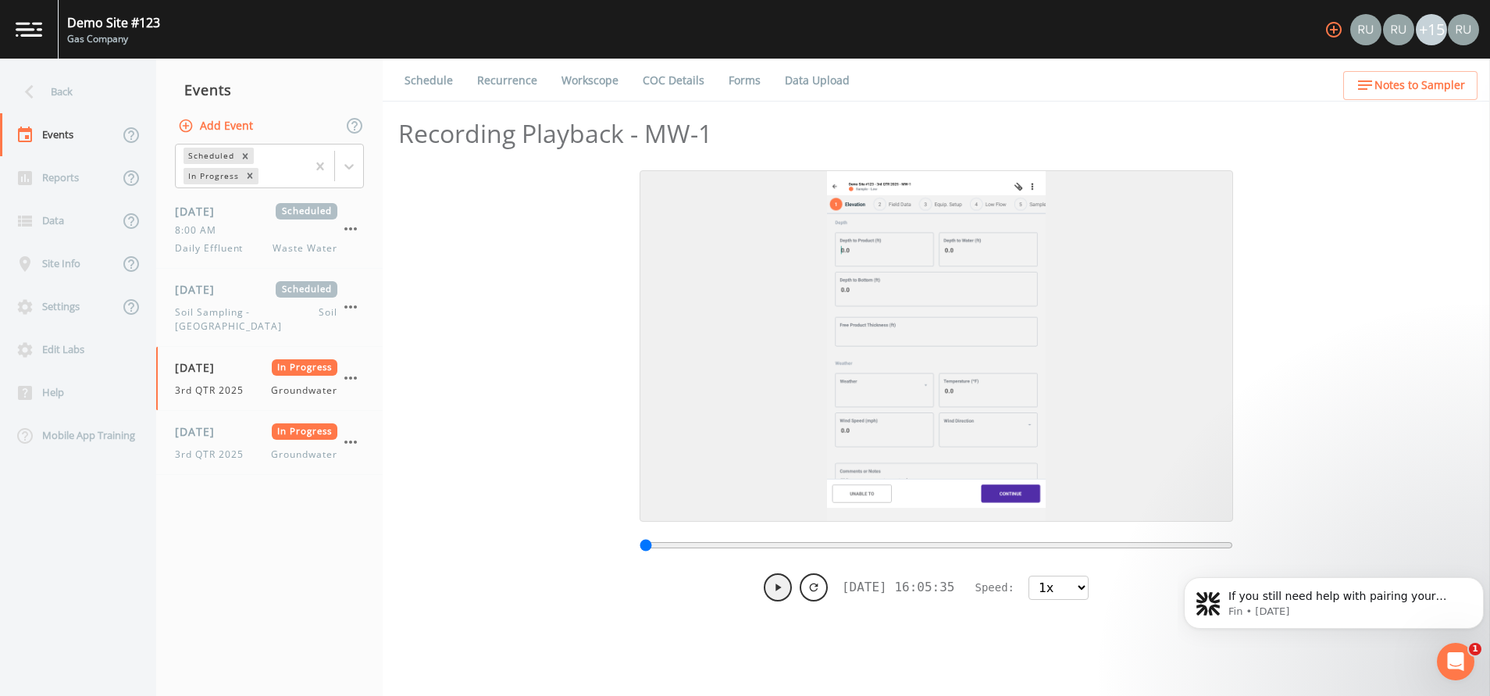
click at [776, 588] on icon at bounding box center [778, 587] width 5 height 7
click at [1086, 592] on select "0.5x 1x 1.5x 2x 4x 8x" at bounding box center [1059, 588] width 60 height 24
type input "1754597139016"
select select "8"
click at [1030, 576] on select "0.5x 1x 1.5x 2x 4x 8x" at bounding box center [1059, 588] width 60 height 24
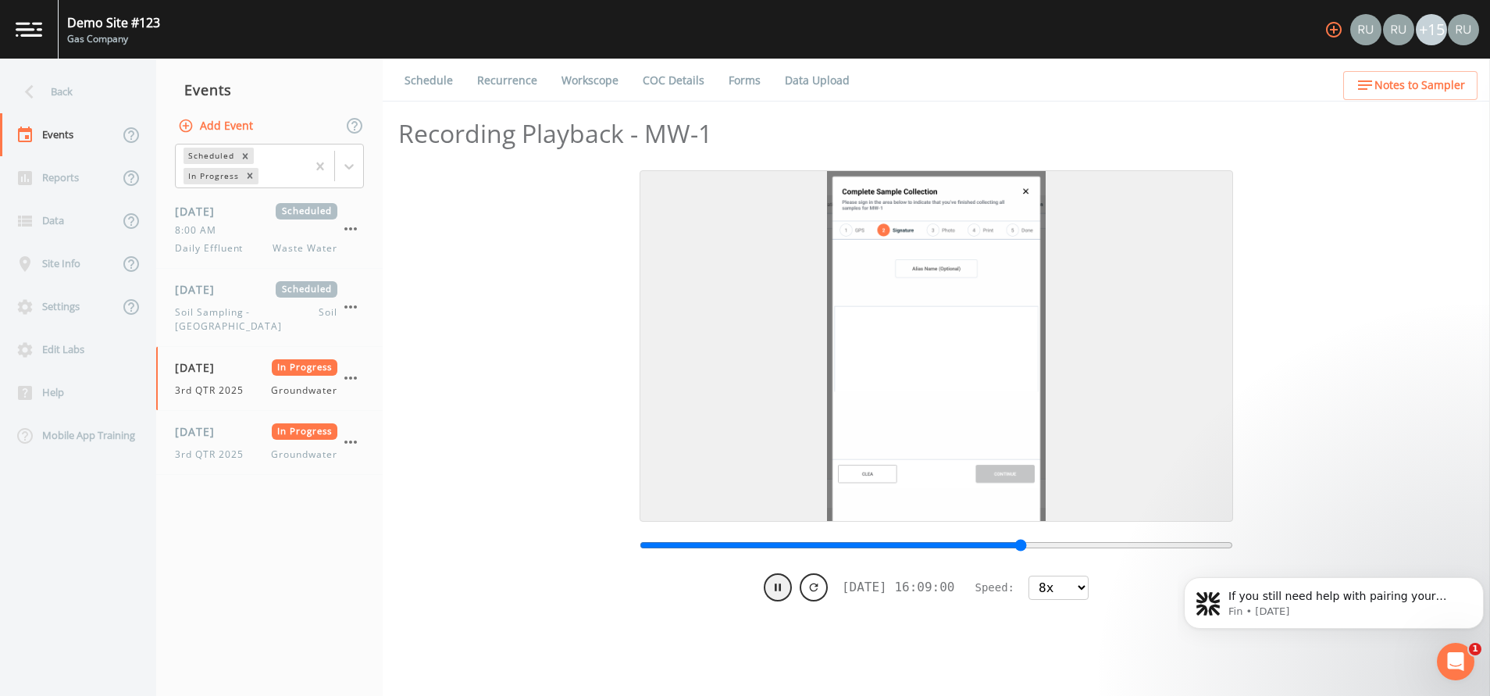
click at [369, 180] on div "Scheduled In Progress" at bounding box center [269, 166] width 226 height 48
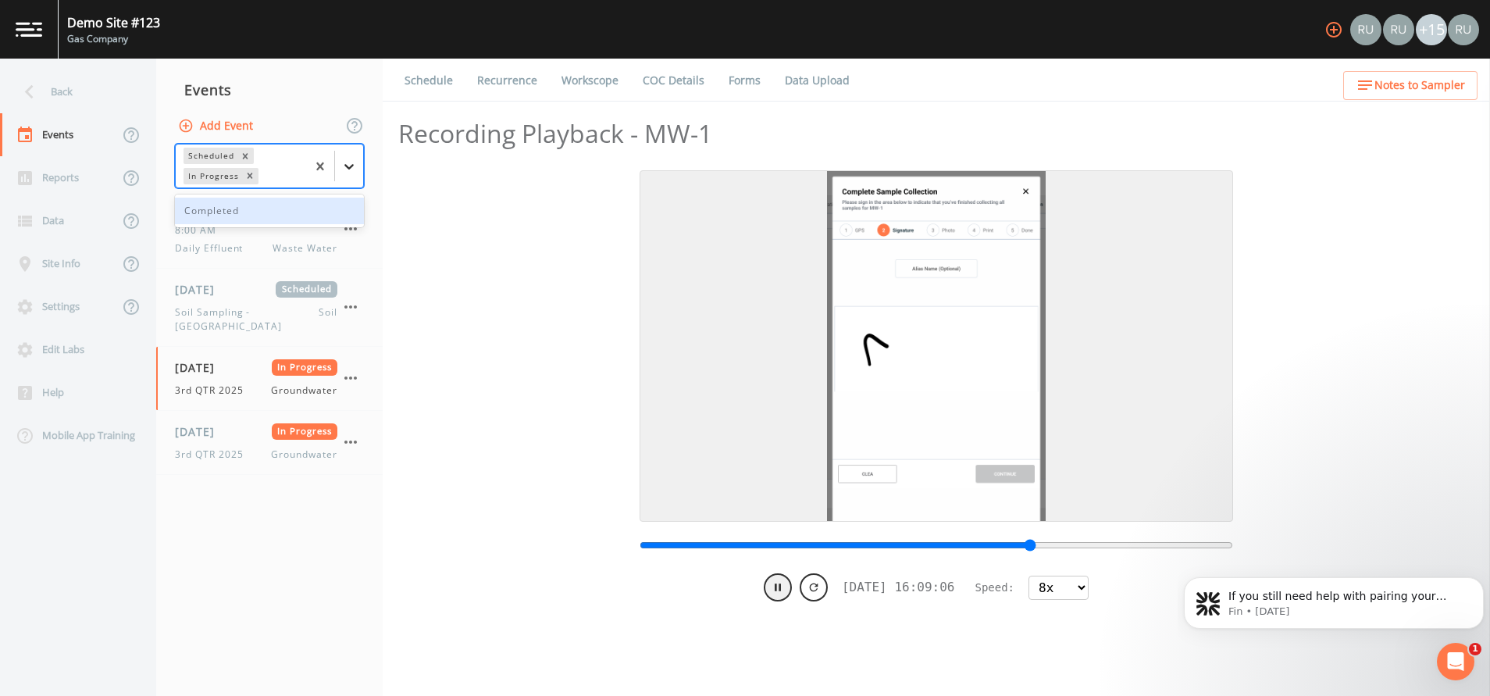
click at [354, 170] on icon at bounding box center [349, 167] width 16 height 16
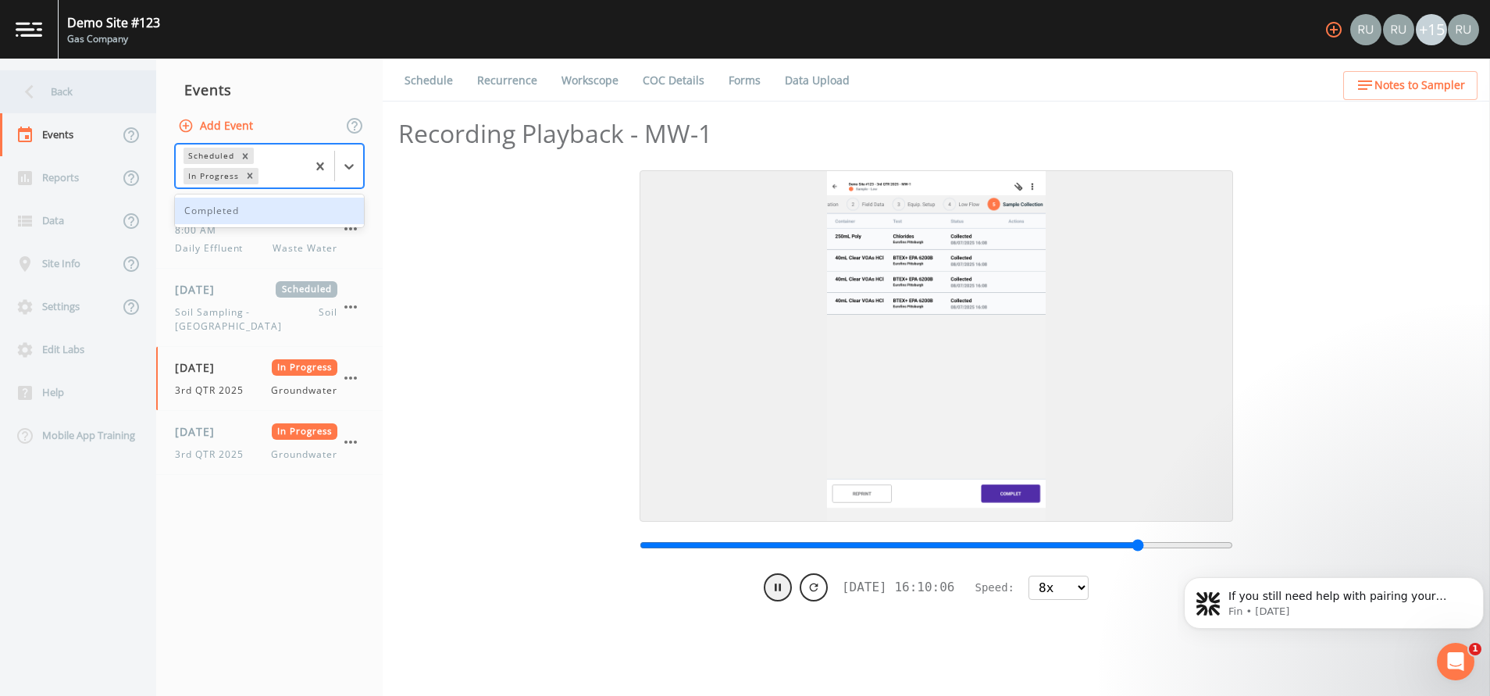
type input "1754597407044"
click at [62, 87] on div "Back" at bounding box center [70, 91] width 141 height 43
